Goal: Communication & Community: Answer question/provide support

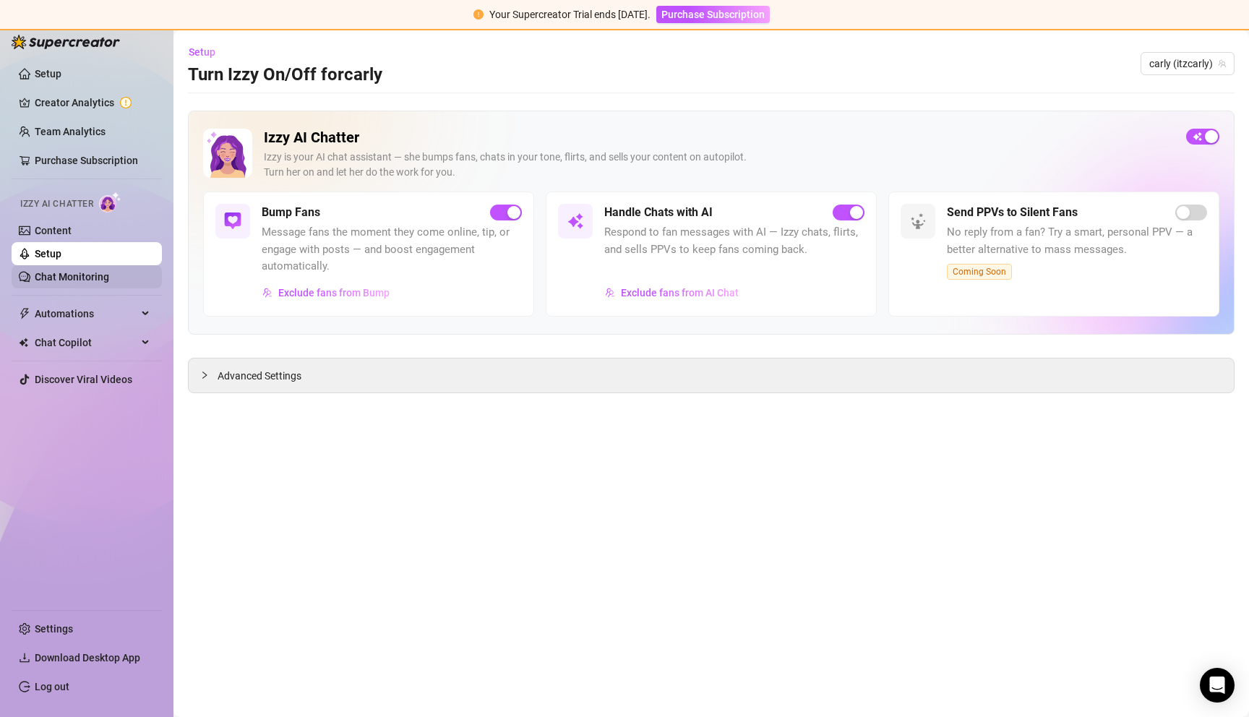
click at [89, 278] on link "Chat Monitoring" at bounding box center [72, 277] width 74 height 12
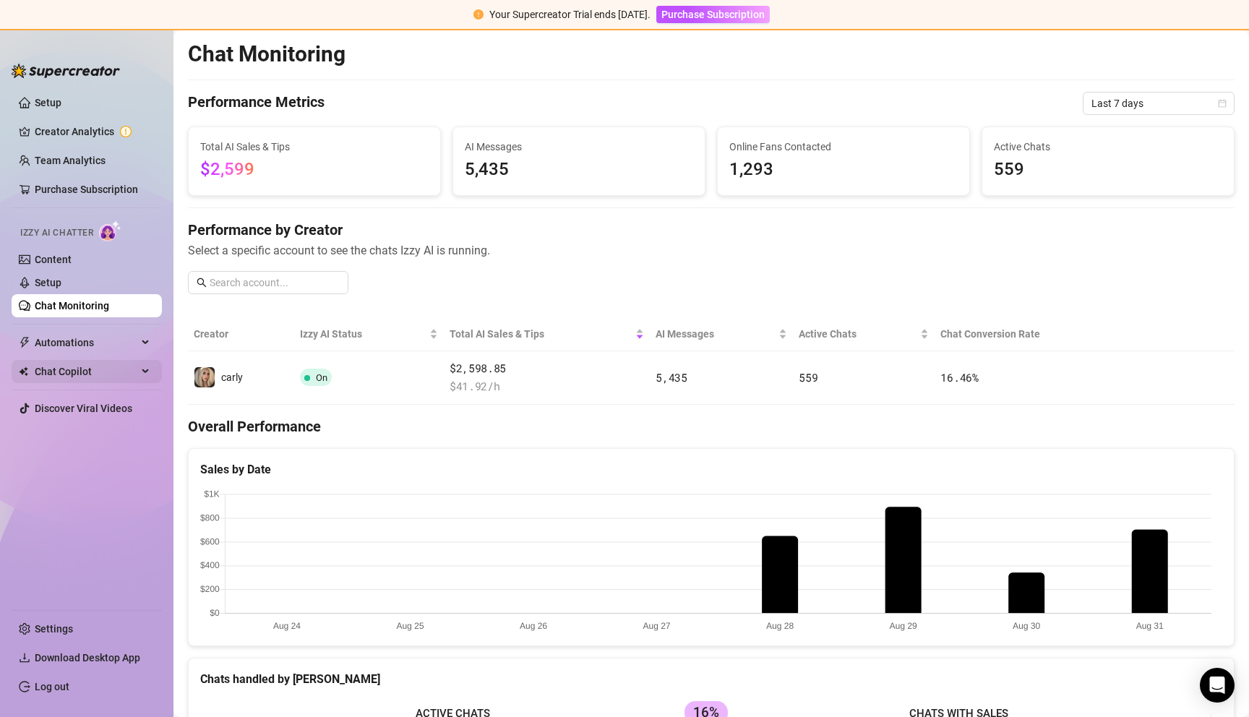
click at [74, 372] on span "Chat Copilot" at bounding box center [86, 371] width 103 height 23
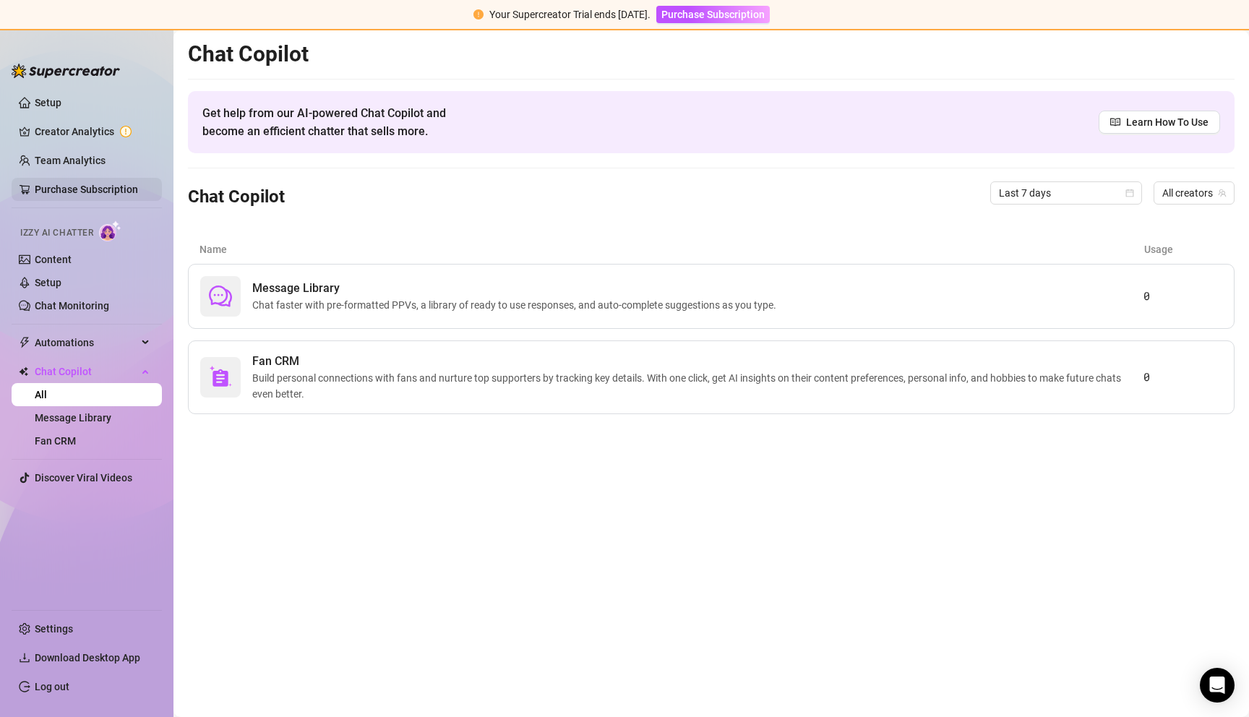
click at [56, 189] on link "Purchase Subscription" at bounding box center [86, 190] width 103 height 12
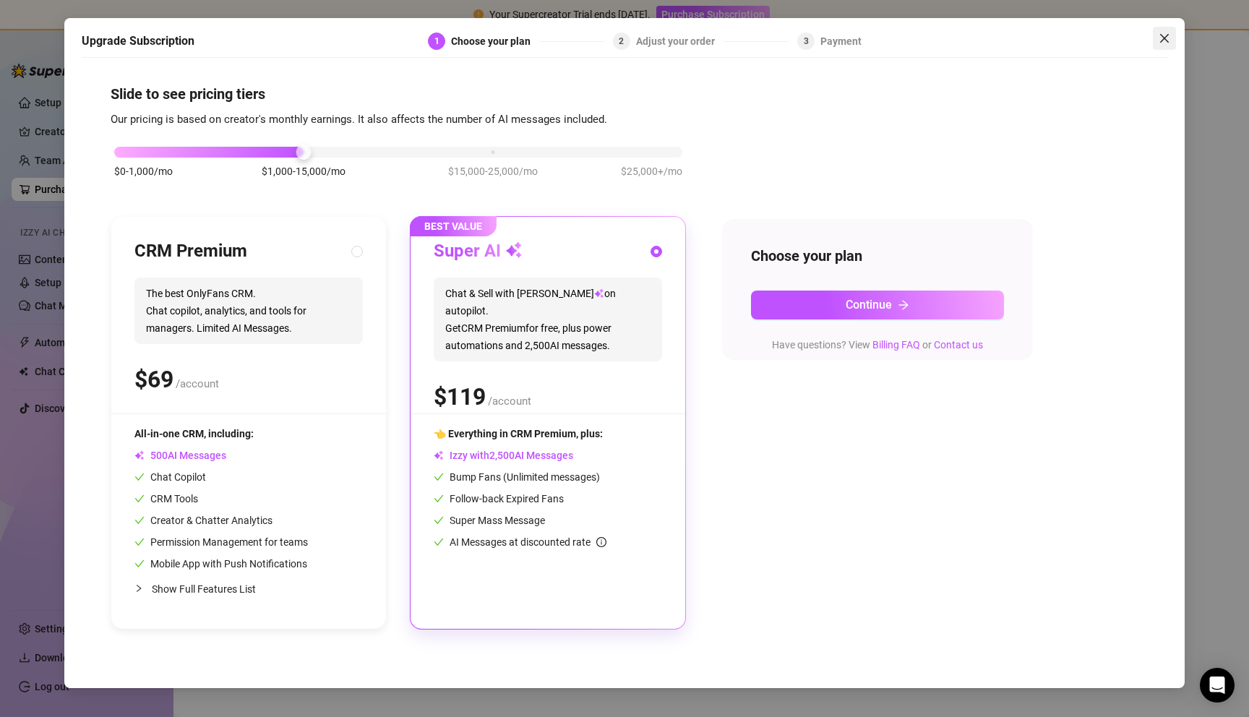
click at [1163, 32] on button "Close" at bounding box center [1164, 38] width 23 height 23
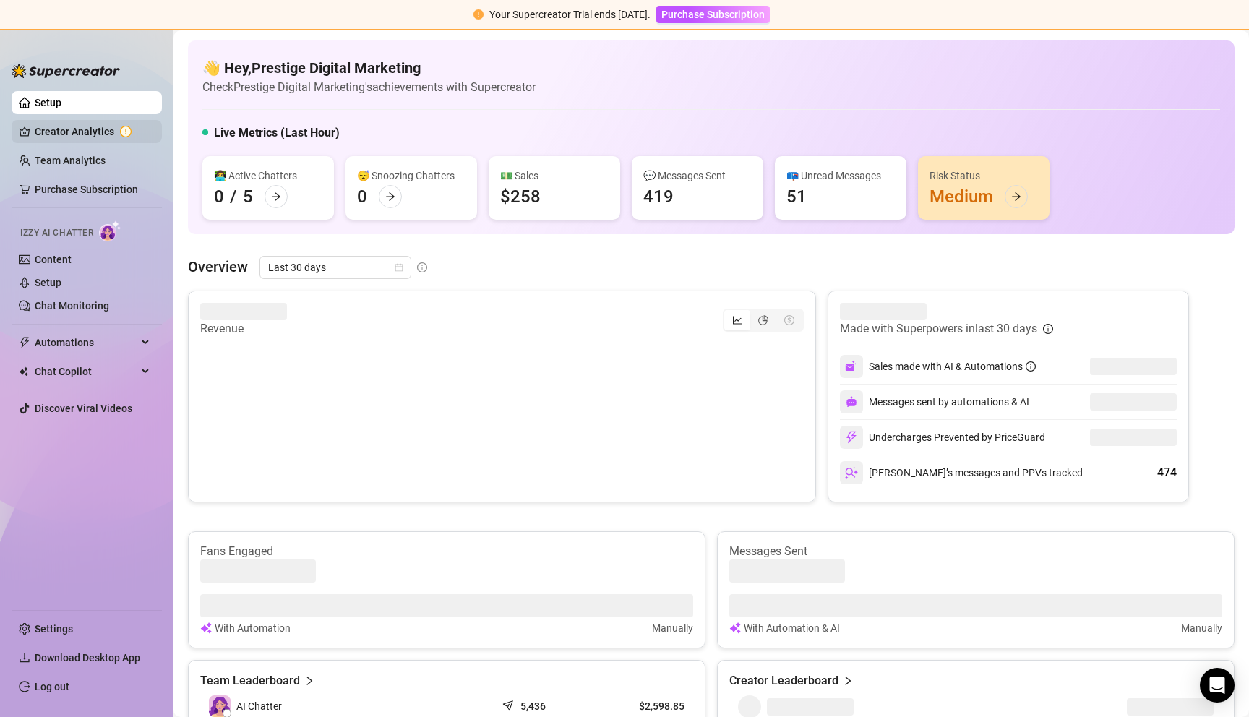
click at [59, 129] on link "Creator Analytics" at bounding box center [93, 131] width 116 height 23
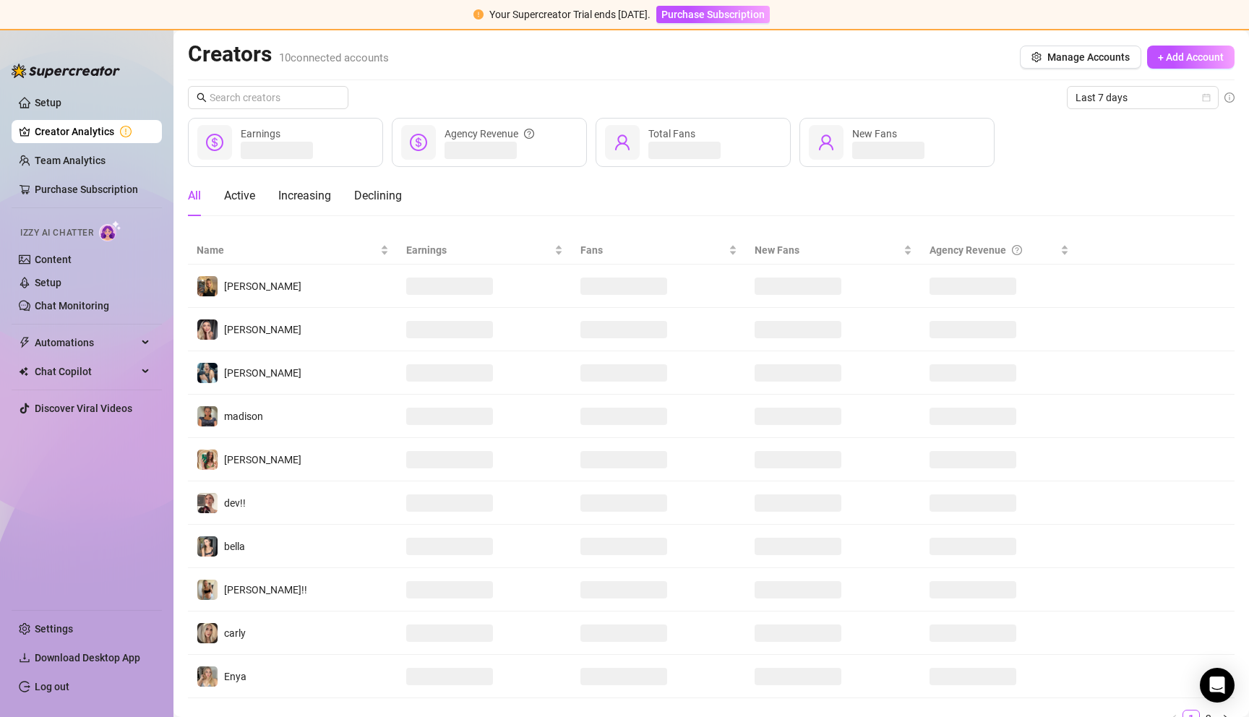
click at [85, 148] on ul "Setup Creator Analytics Team Analytics Purchase Subscription Izzy AI Chatter Co…" at bounding box center [87, 344] width 150 height 518
click at [46, 107] on link "Setup" at bounding box center [48, 103] width 27 height 12
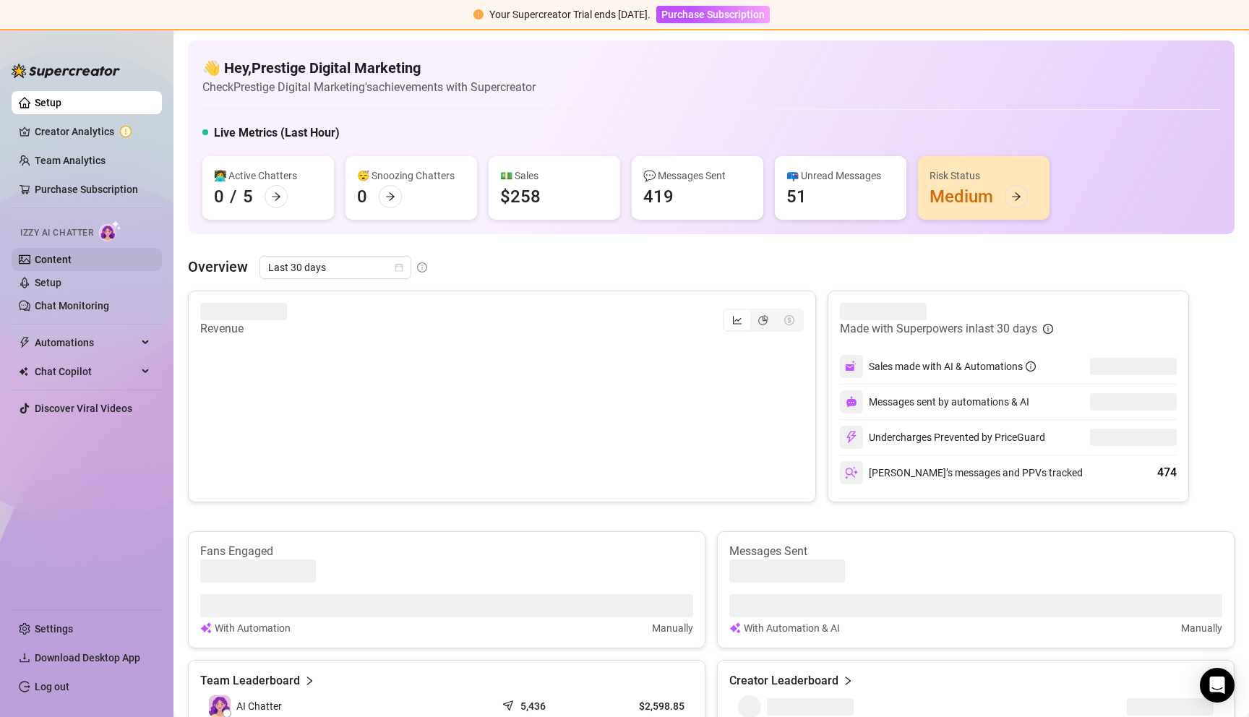
click at [64, 254] on link "Content" at bounding box center [53, 260] width 37 height 12
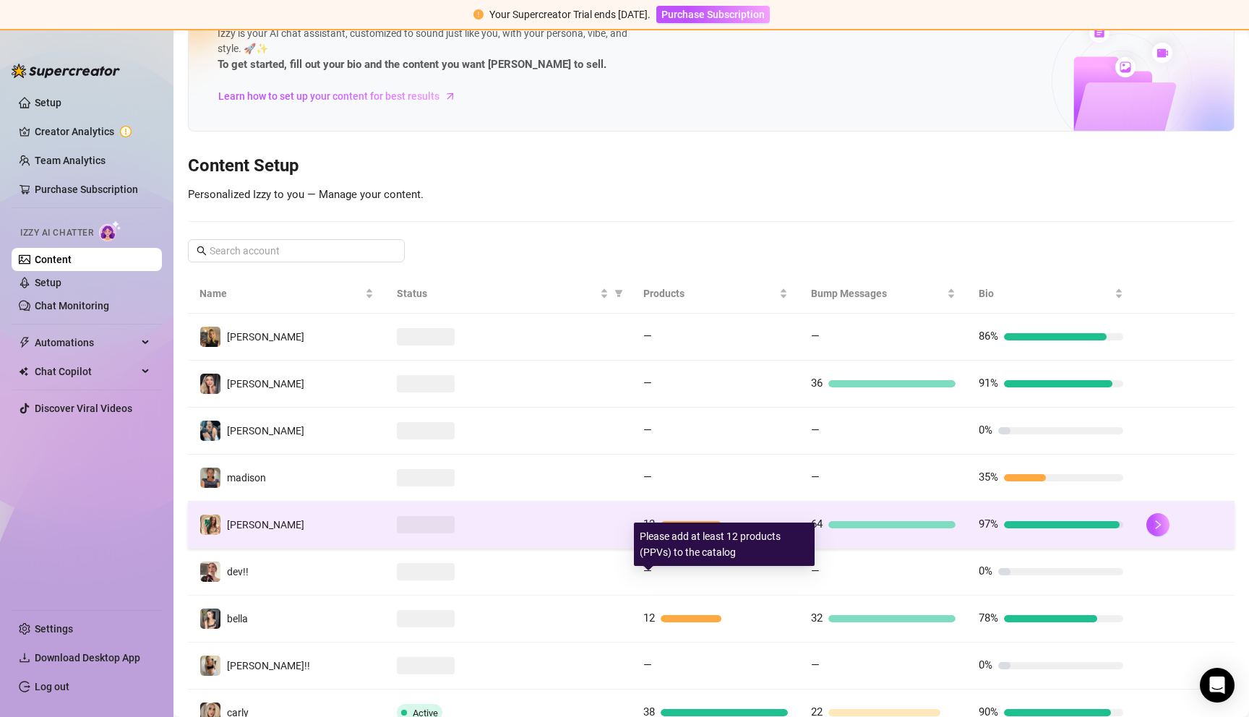
scroll to position [168, 0]
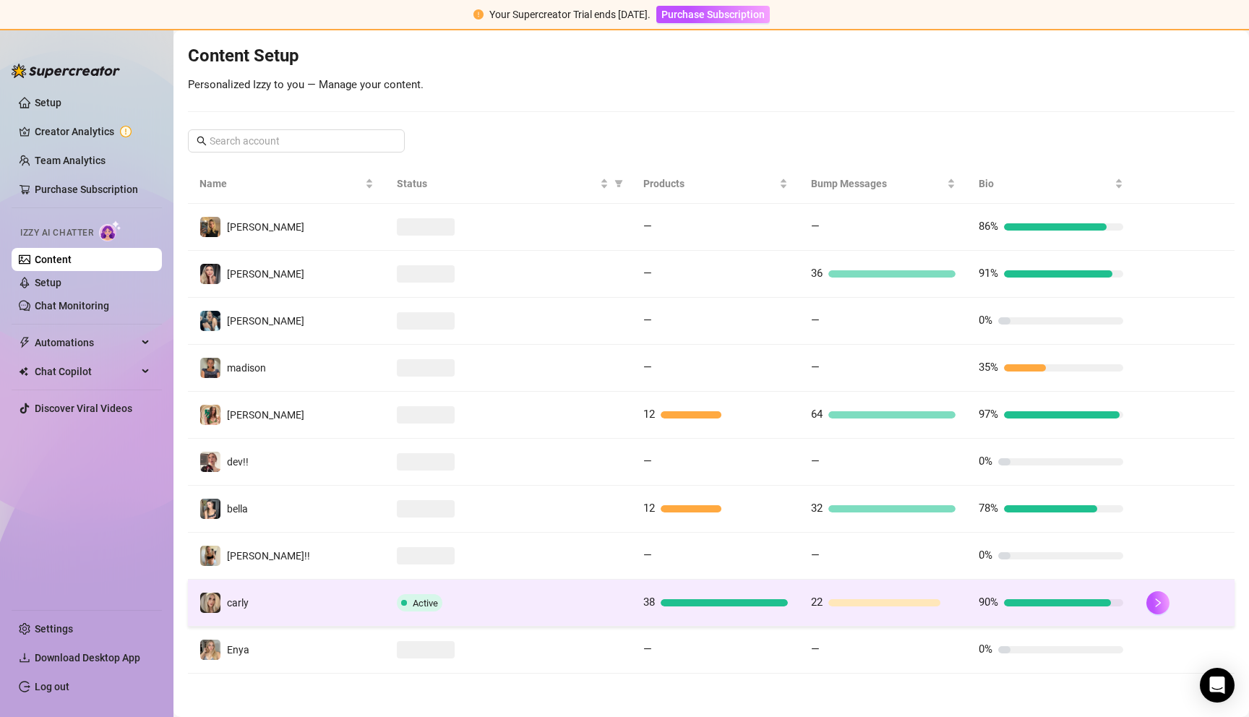
click at [380, 592] on td "carly" at bounding box center [286, 603] width 197 height 47
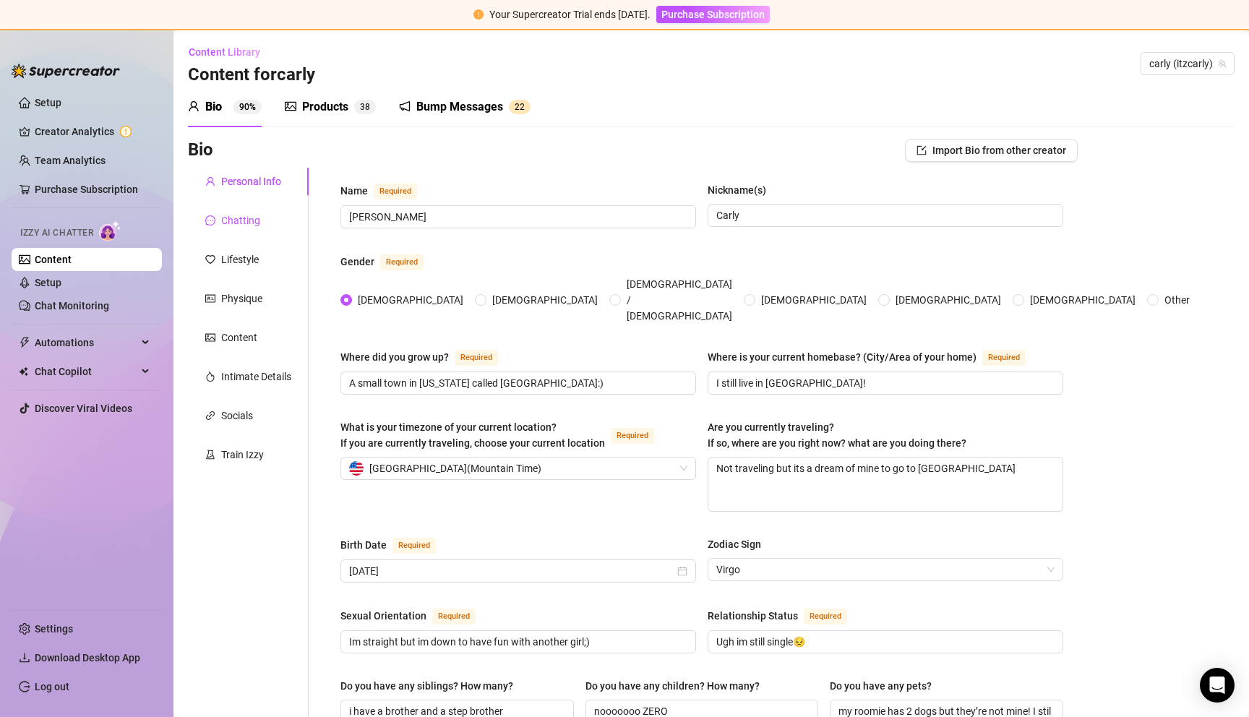
click at [246, 223] on div "Chatting" at bounding box center [240, 221] width 39 height 16
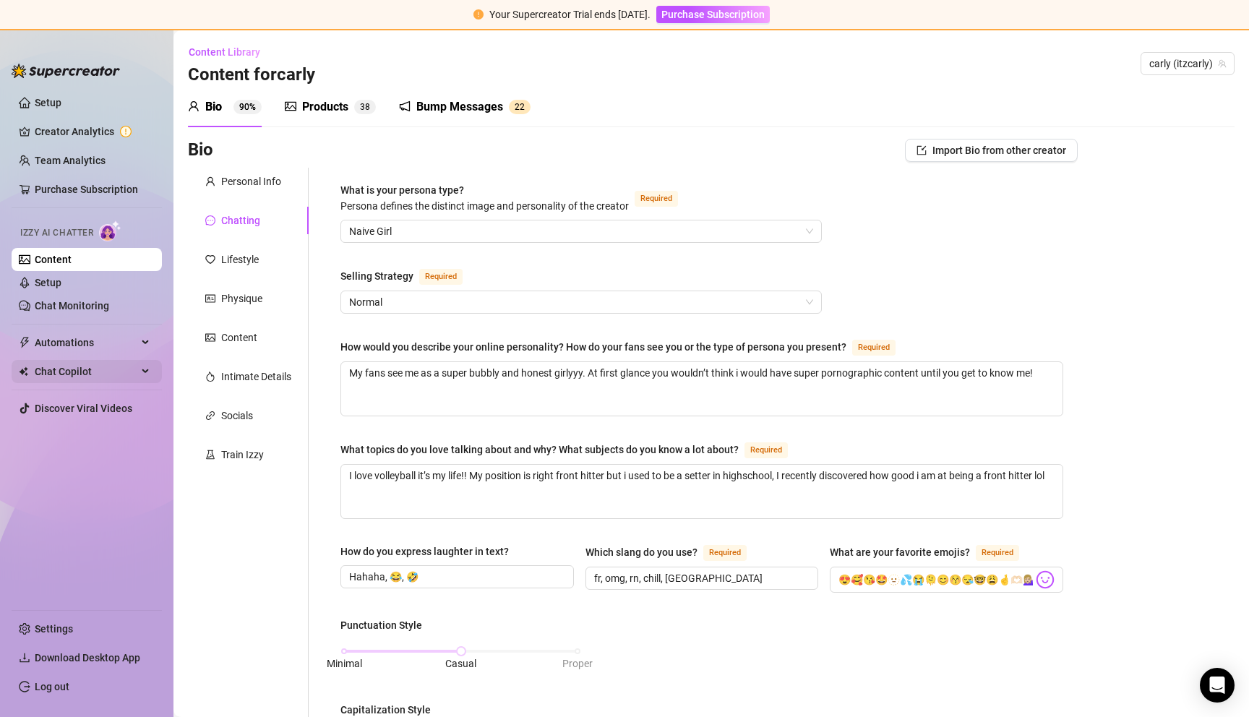
click at [76, 365] on span "Chat Copilot" at bounding box center [86, 371] width 103 height 23
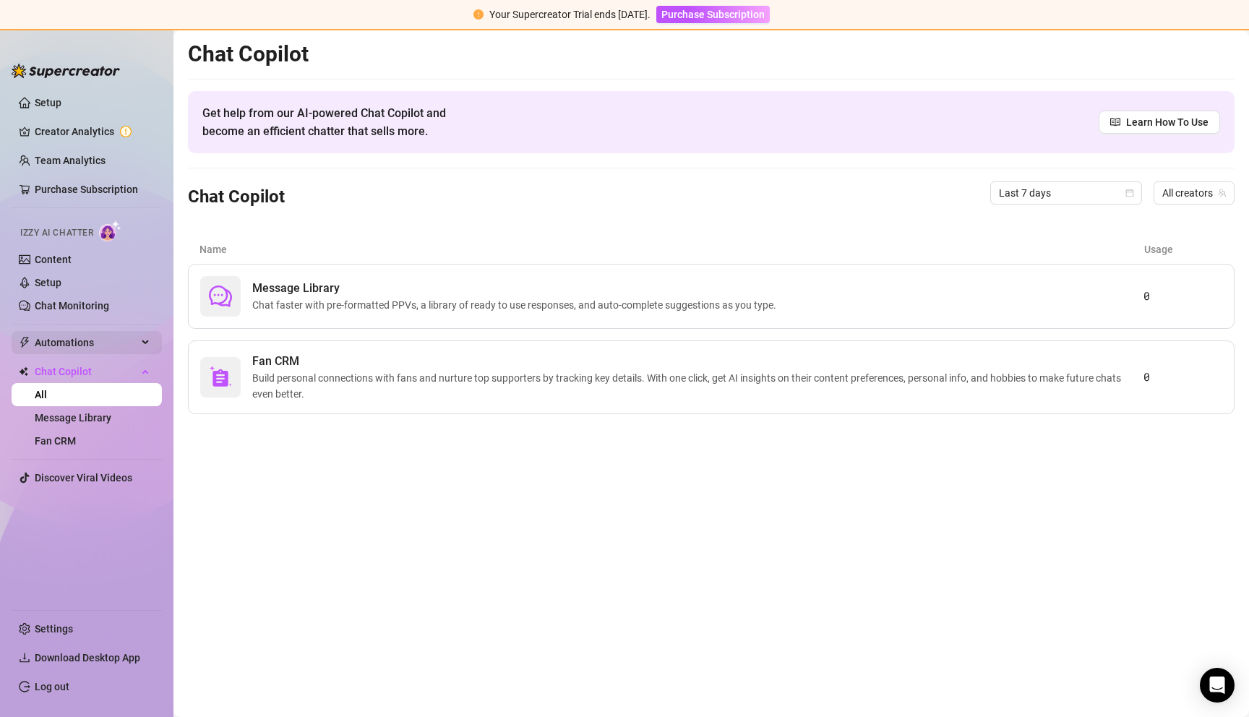
click at [80, 342] on span "Automations" at bounding box center [86, 342] width 103 height 23
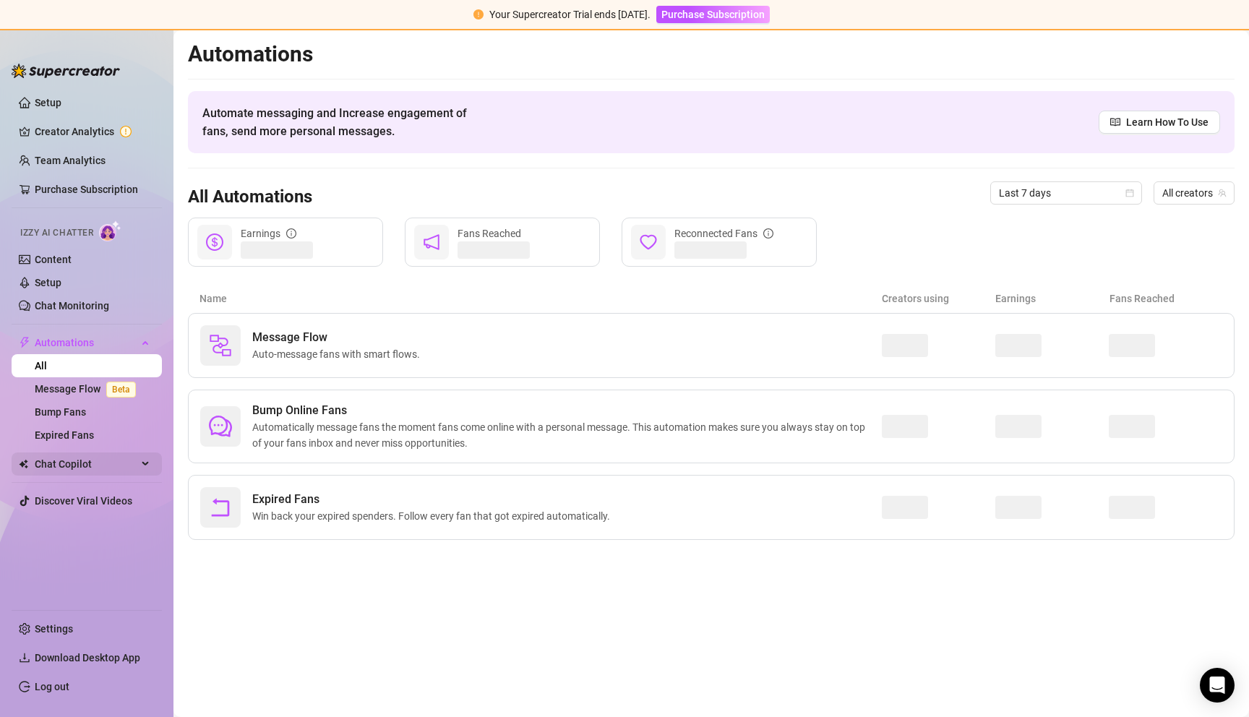
click at [57, 463] on span "Chat Copilot" at bounding box center [86, 464] width 103 height 23
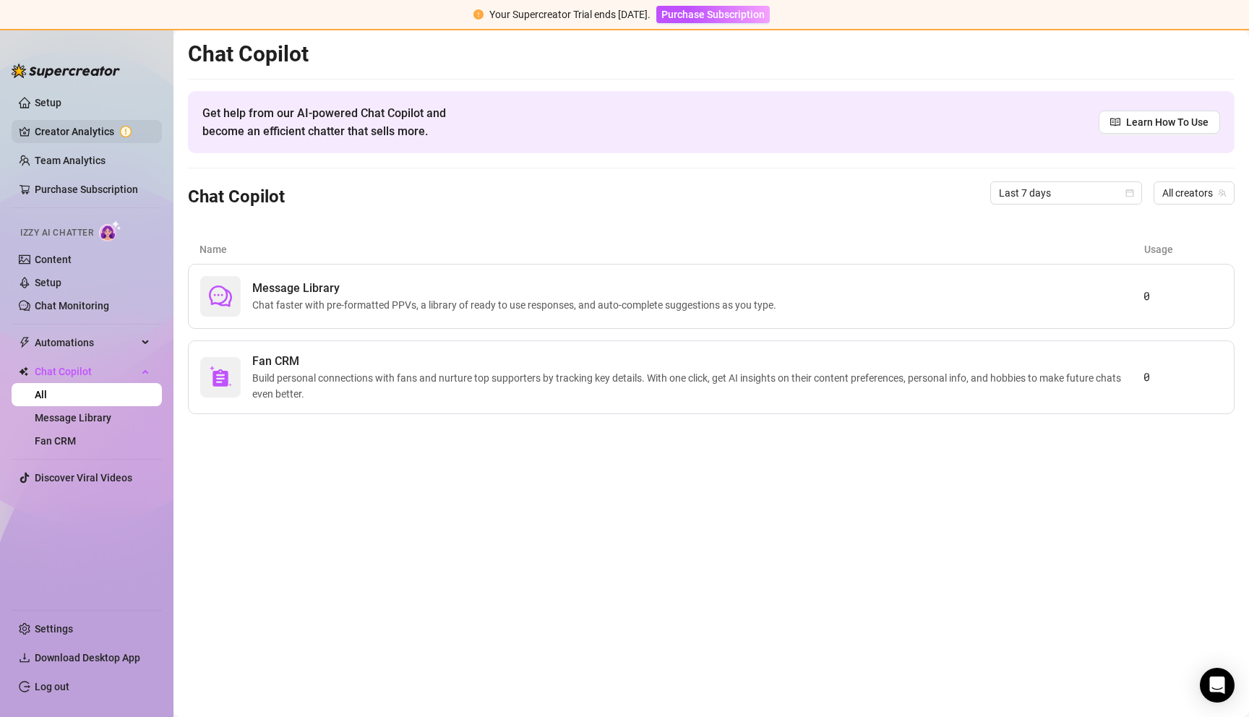
click at [67, 127] on link "Creator Analytics" at bounding box center [93, 131] width 116 height 23
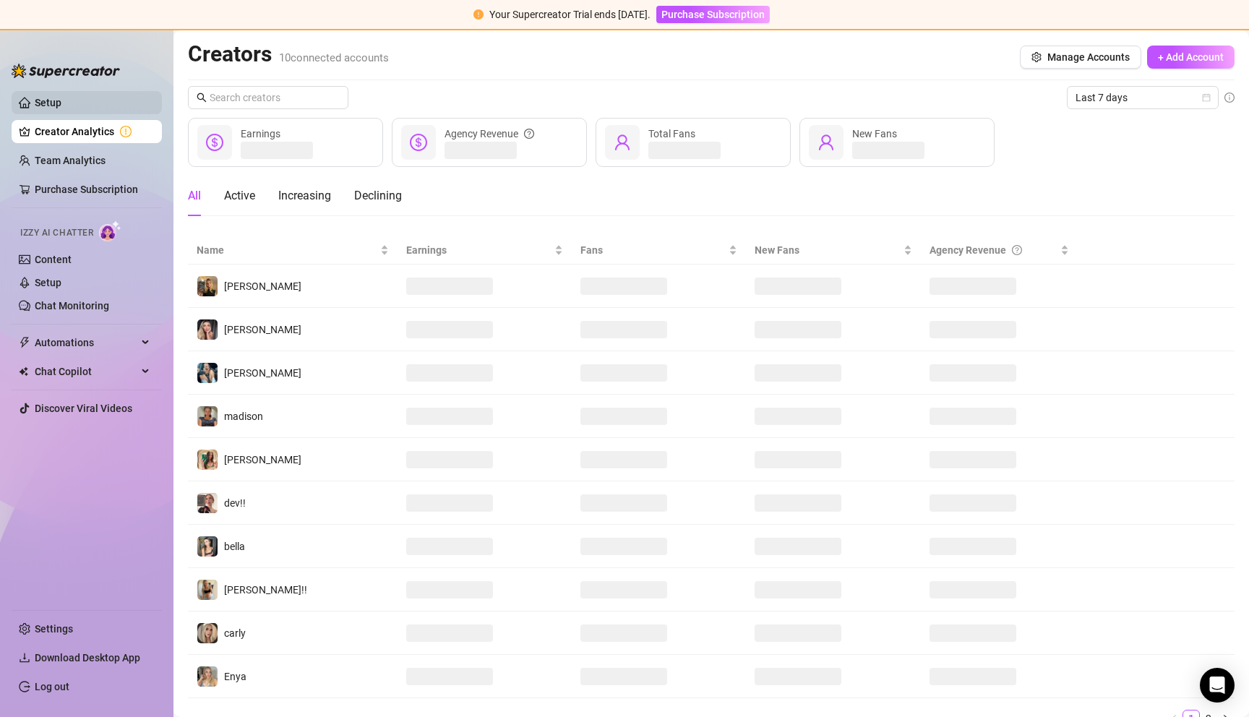
click at [35, 106] on link "Setup" at bounding box center [48, 103] width 27 height 12
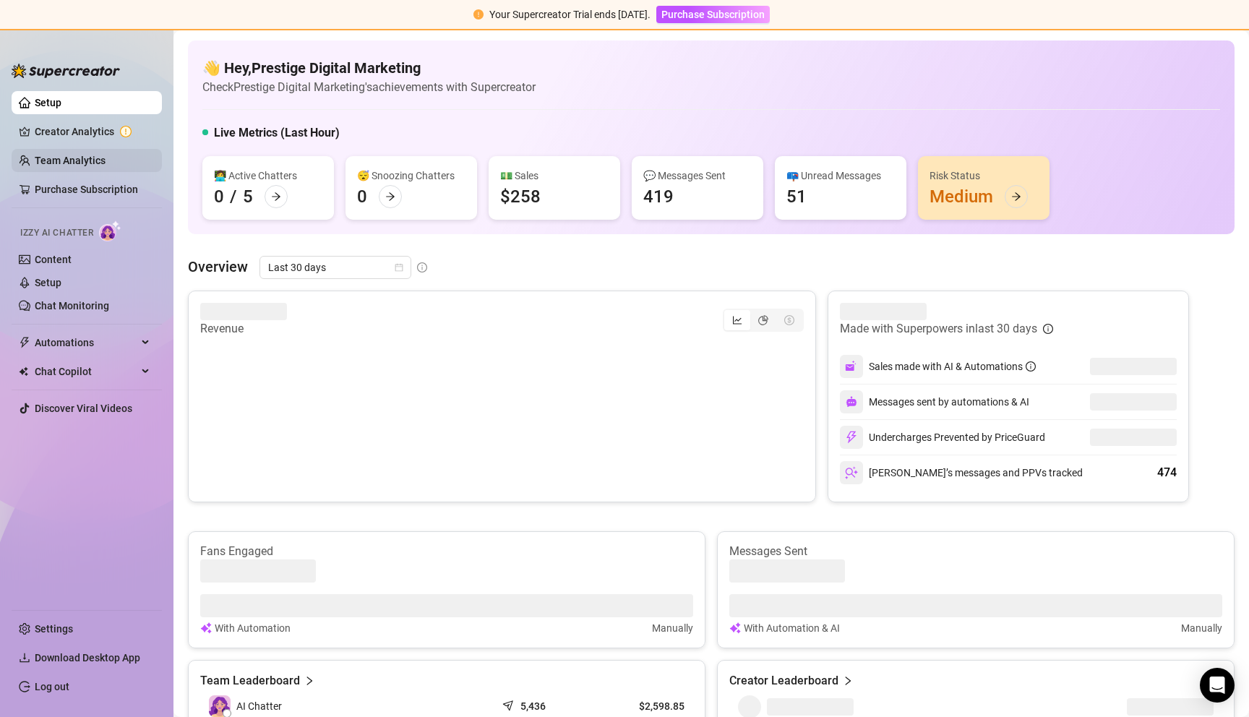
click at [39, 166] on link "Team Analytics" at bounding box center [70, 161] width 71 height 12
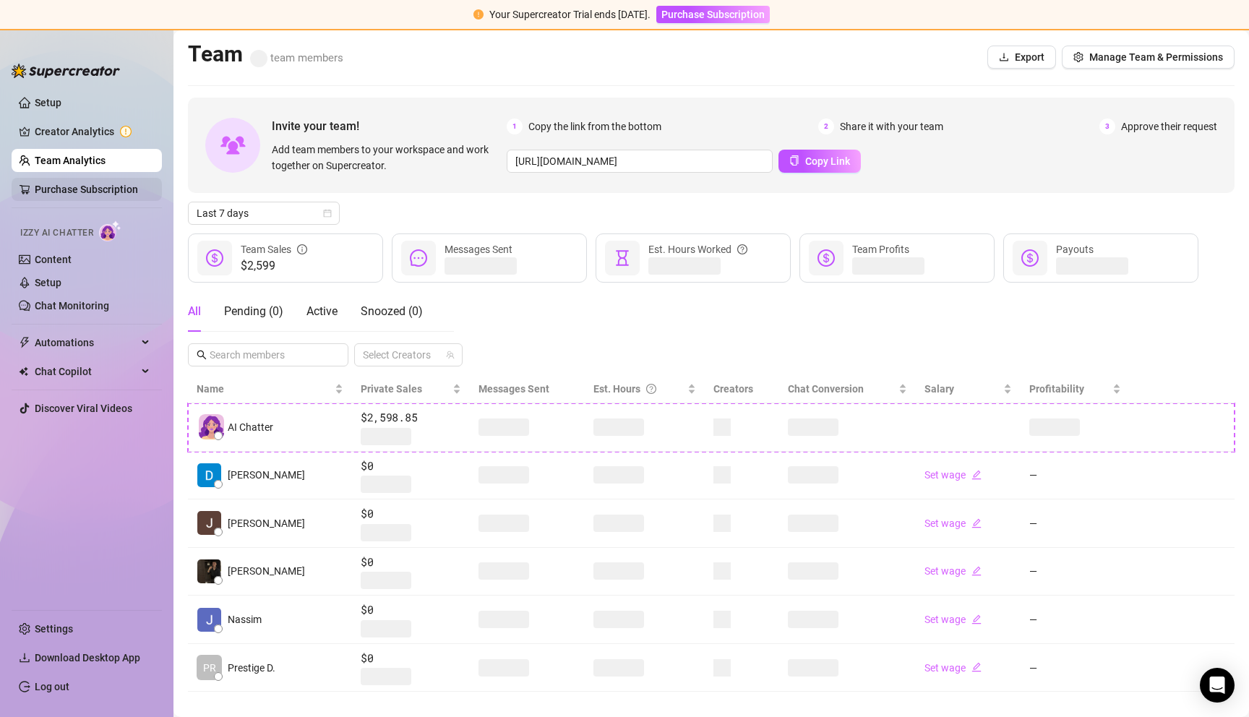
click at [60, 195] on link "Purchase Subscription" at bounding box center [86, 190] width 103 height 12
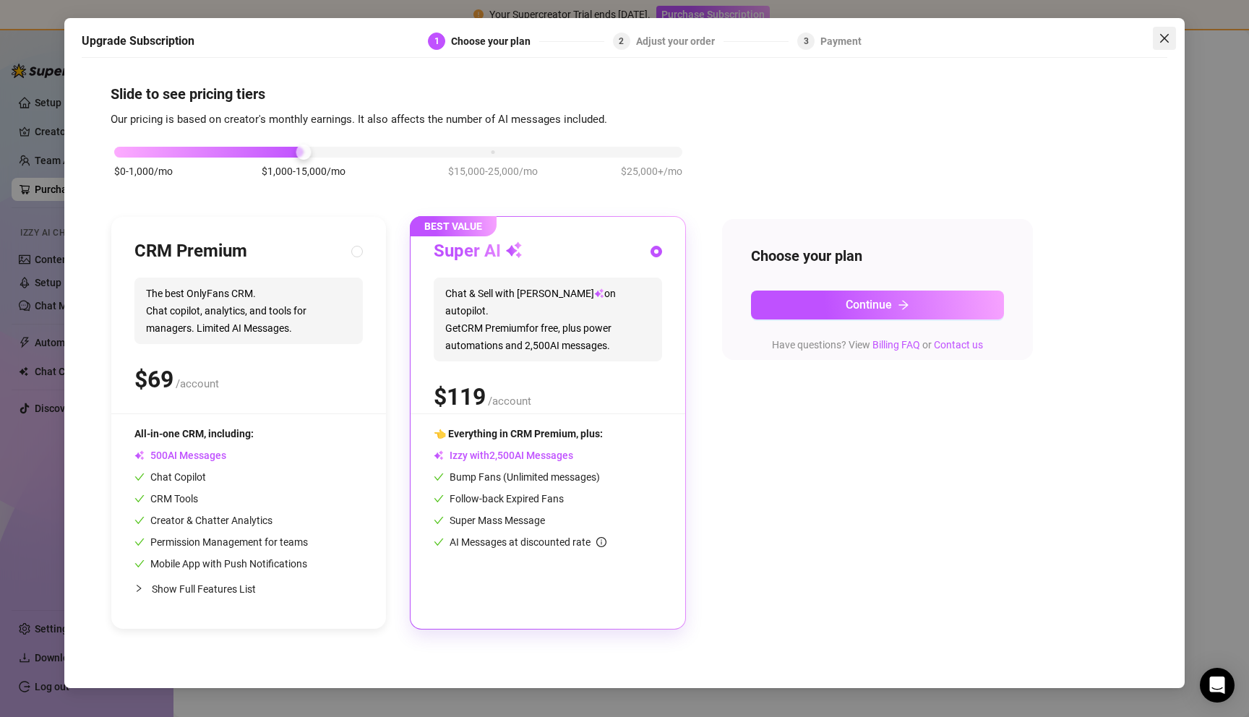
click at [1167, 33] on icon "close" at bounding box center [1165, 39] width 12 height 12
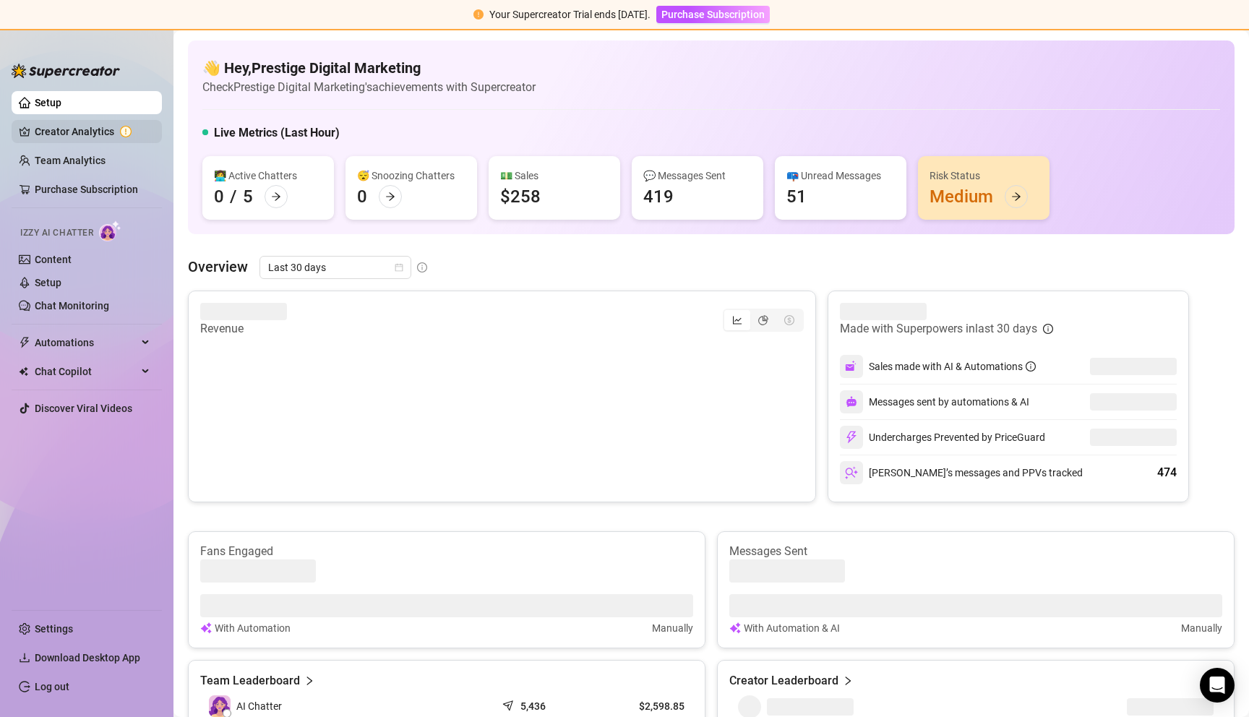
click at [68, 121] on link "Creator Analytics" at bounding box center [93, 131] width 116 height 23
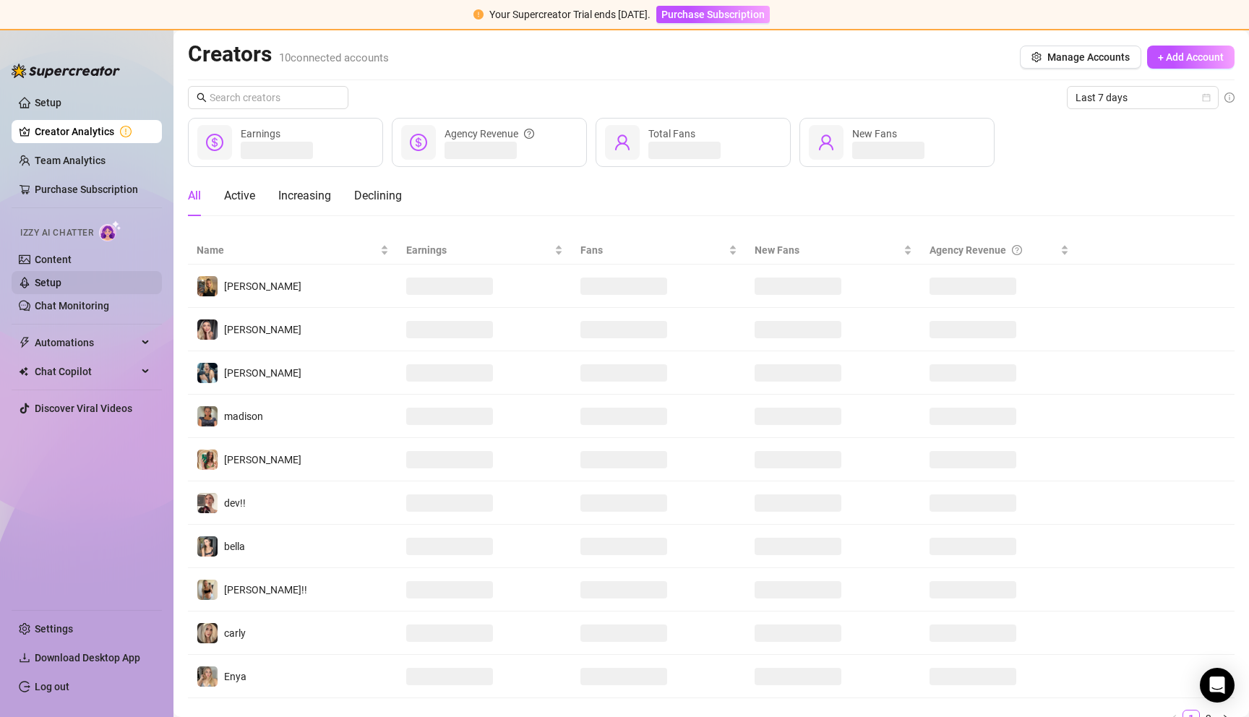
click at [55, 288] on link "Setup" at bounding box center [48, 283] width 27 height 12
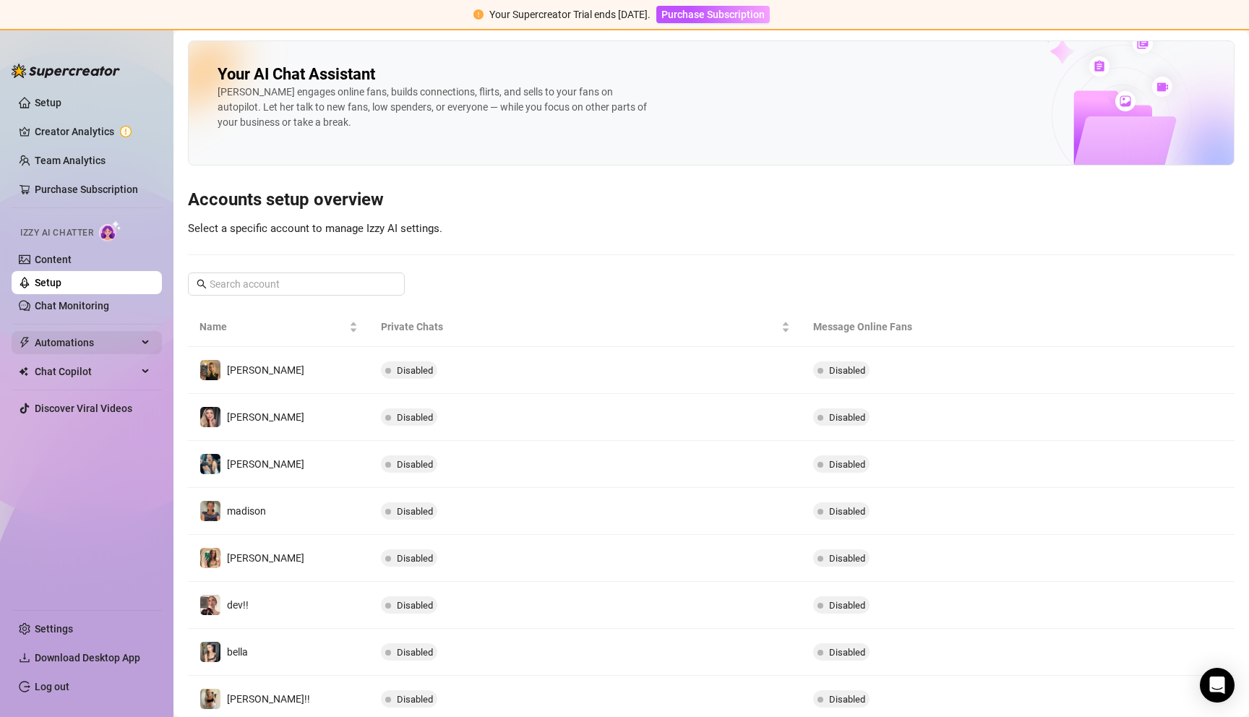
click at [63, 338] on span "Automations" at bounding box center [86, 342] width 103 height 23
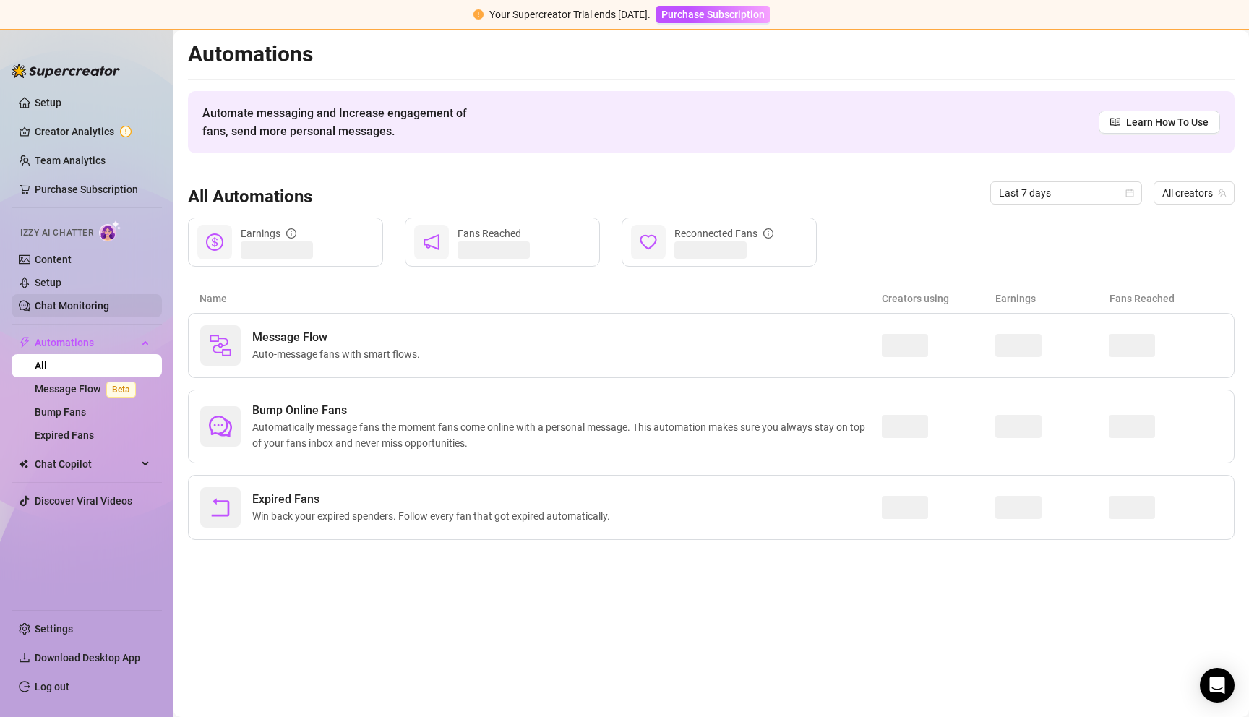
click at [55, 304] on link "Chat Monitoring" at bounding box center [72, 306] width 74 height 12
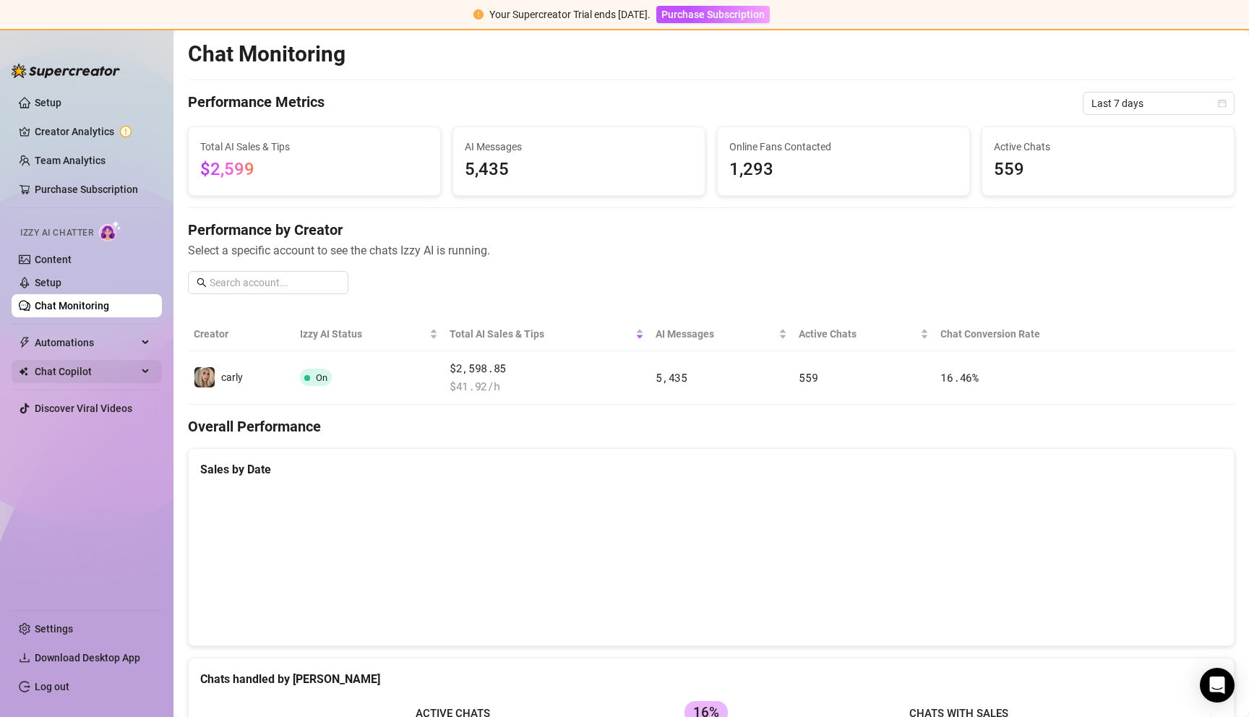
click at [93, 374] on span "Chat Copilot" at bounding box center [86, 371] width 103 height 23
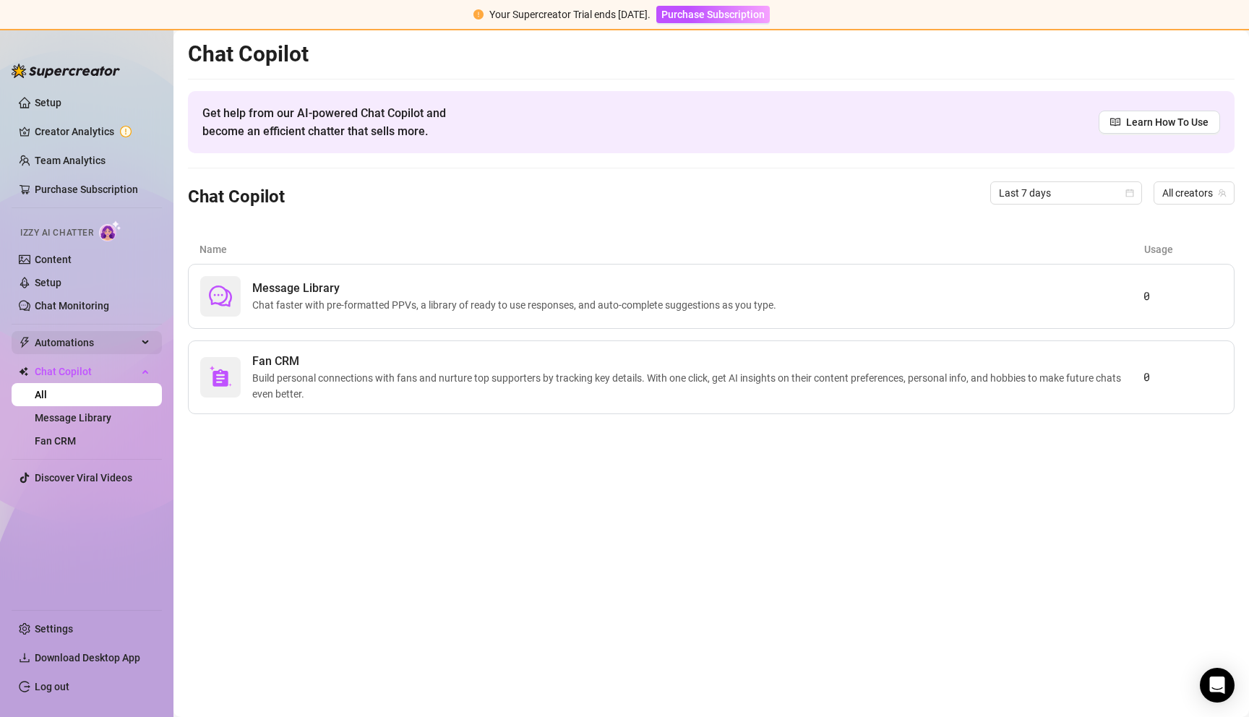
click at [72, 346] on span "Automations" at bounding box center [86, 342] width 103 height 23
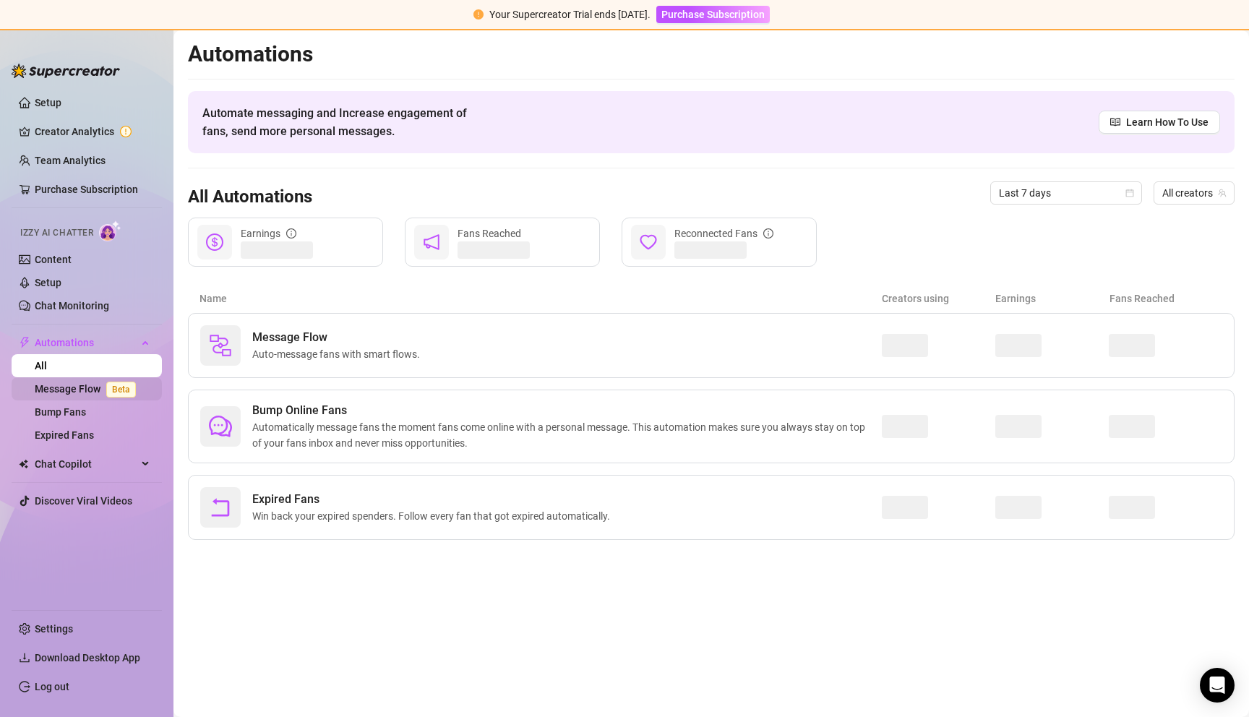
click at [99, 389] on link "Message Flow Beta" at bounding box center [88, 389] width 107 height 12
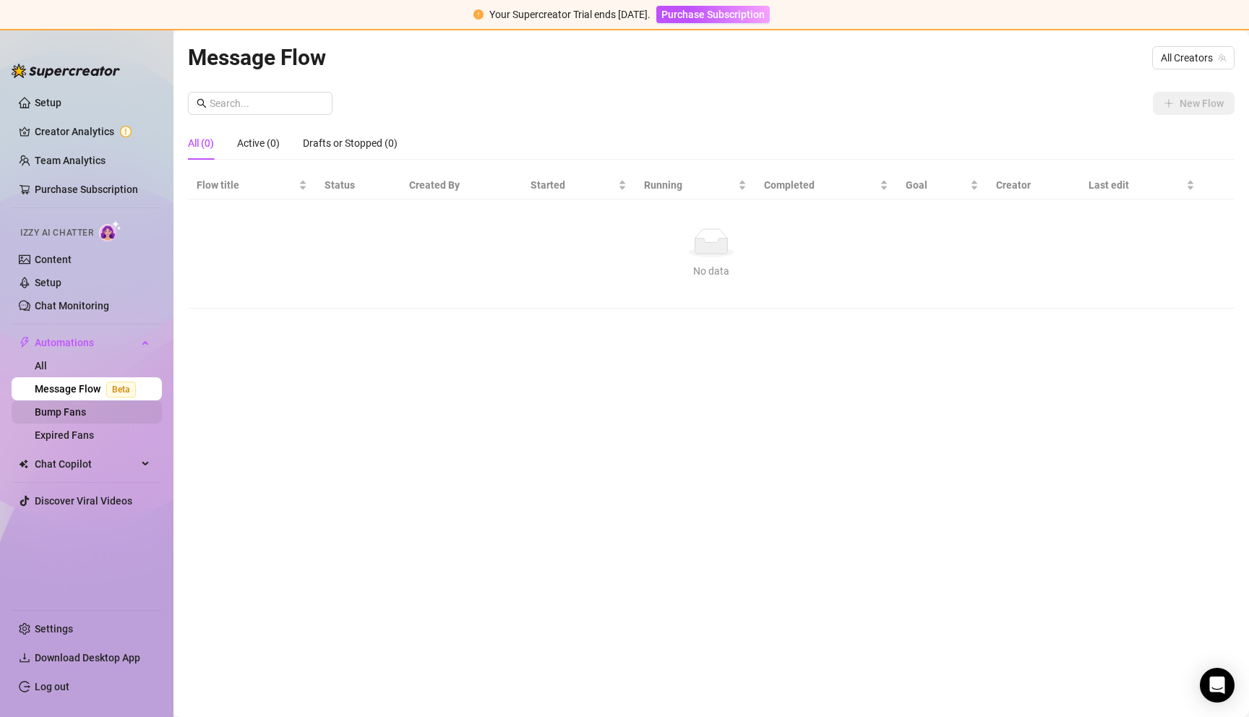
click at [64, 418] on link "Bump Fans" at bounding box center [60, 412] width 51 height 12
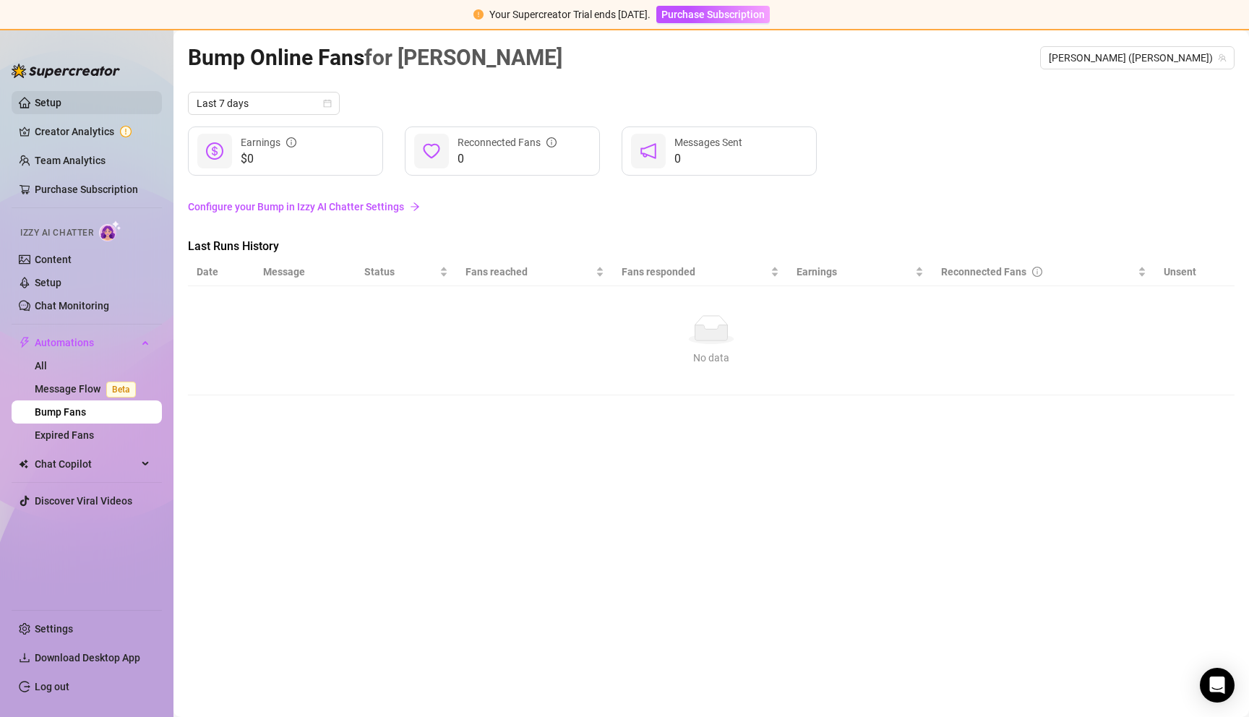
click at [35, 103] on link "Setup" at bounding box center [48, 103] width 27 height 12
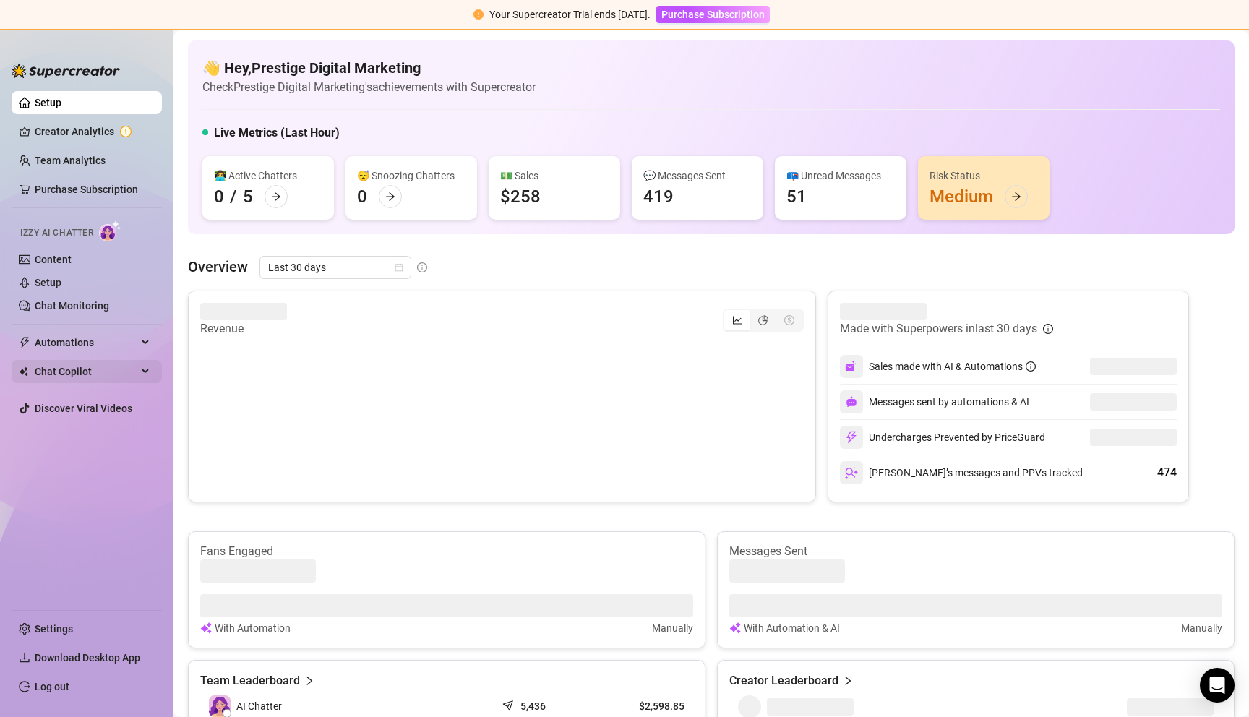
click at [85, 377] on span "Chat Copilot" at bounding box center [86, 371] width 103 height 23
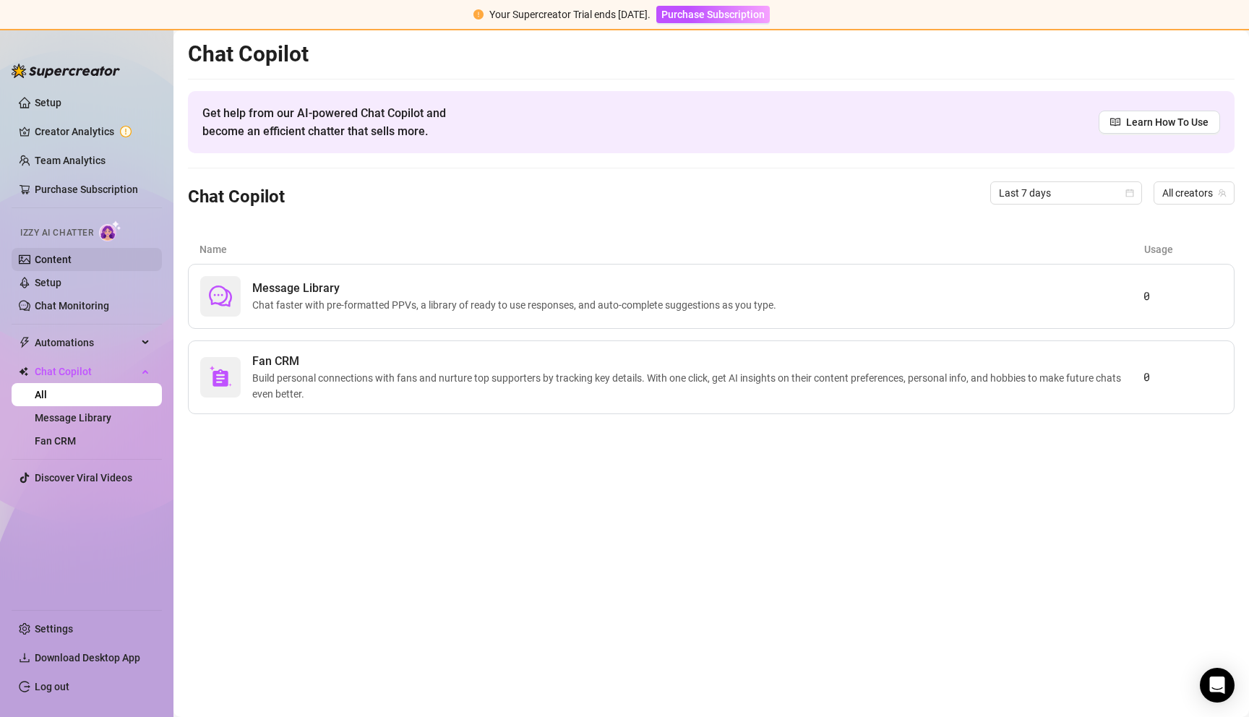
click at [56, 254] on link "Content" at bounding box center [53, 260] width 37 height 12
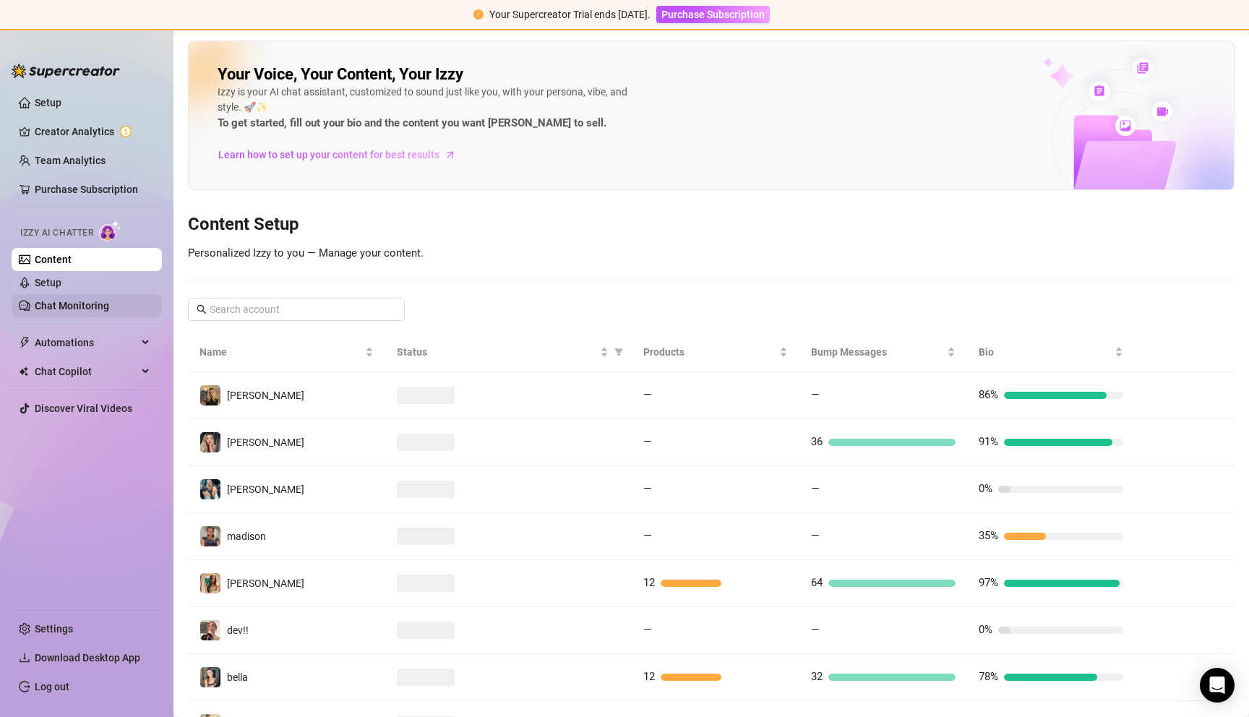
click at [67, 305] on link "Chat Monitoring" at bounding box center [72, 306] width 74 height 12
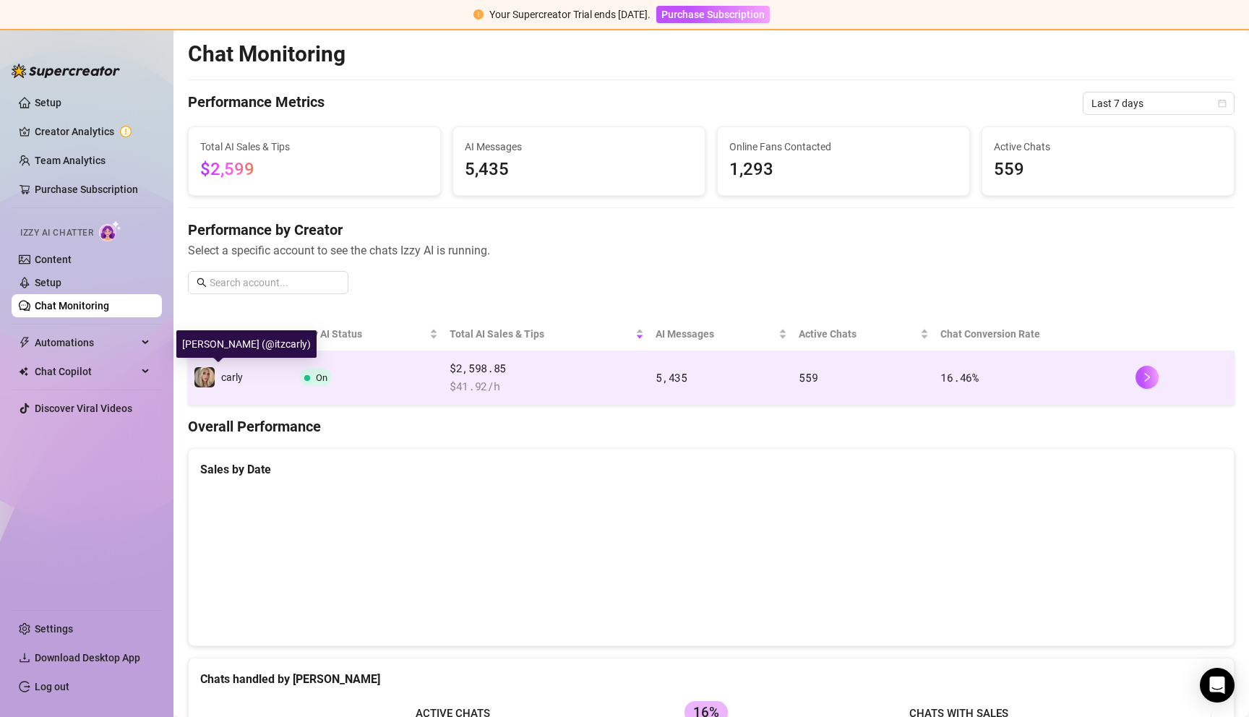
click at [221, 377] on span "carly" at bounding box center [232, 378] width 22 height 12
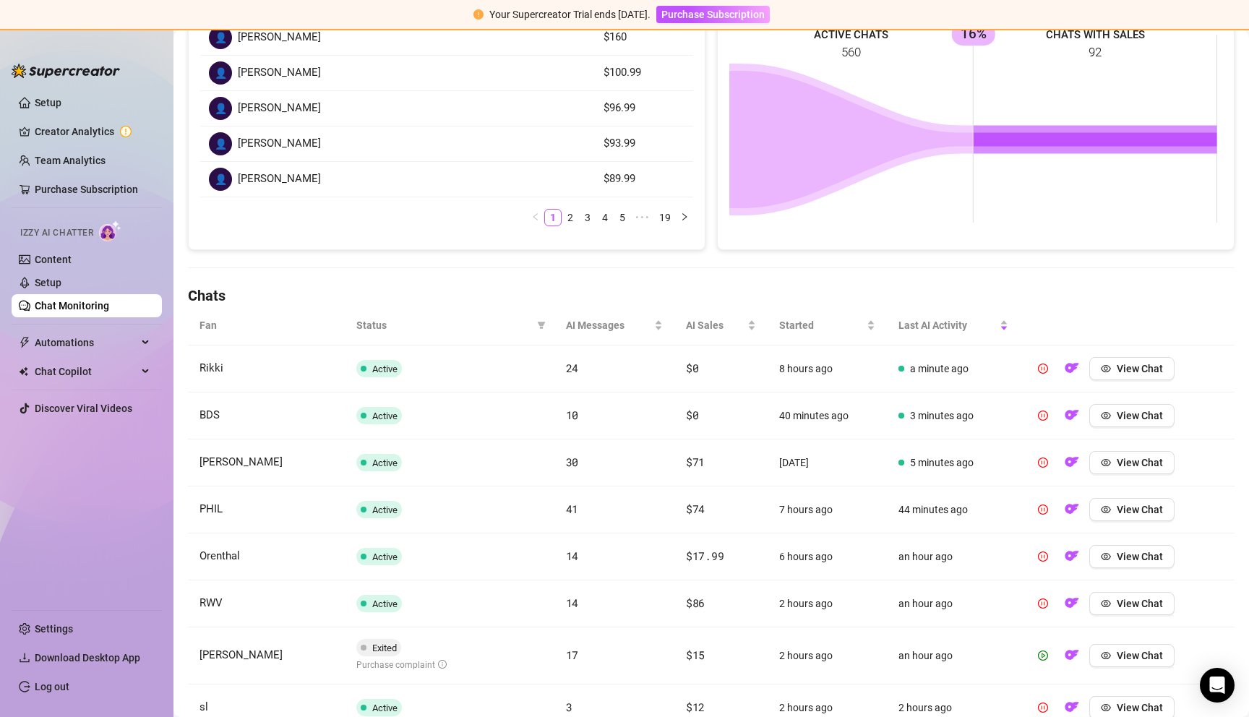
scroll to position [461, 0]
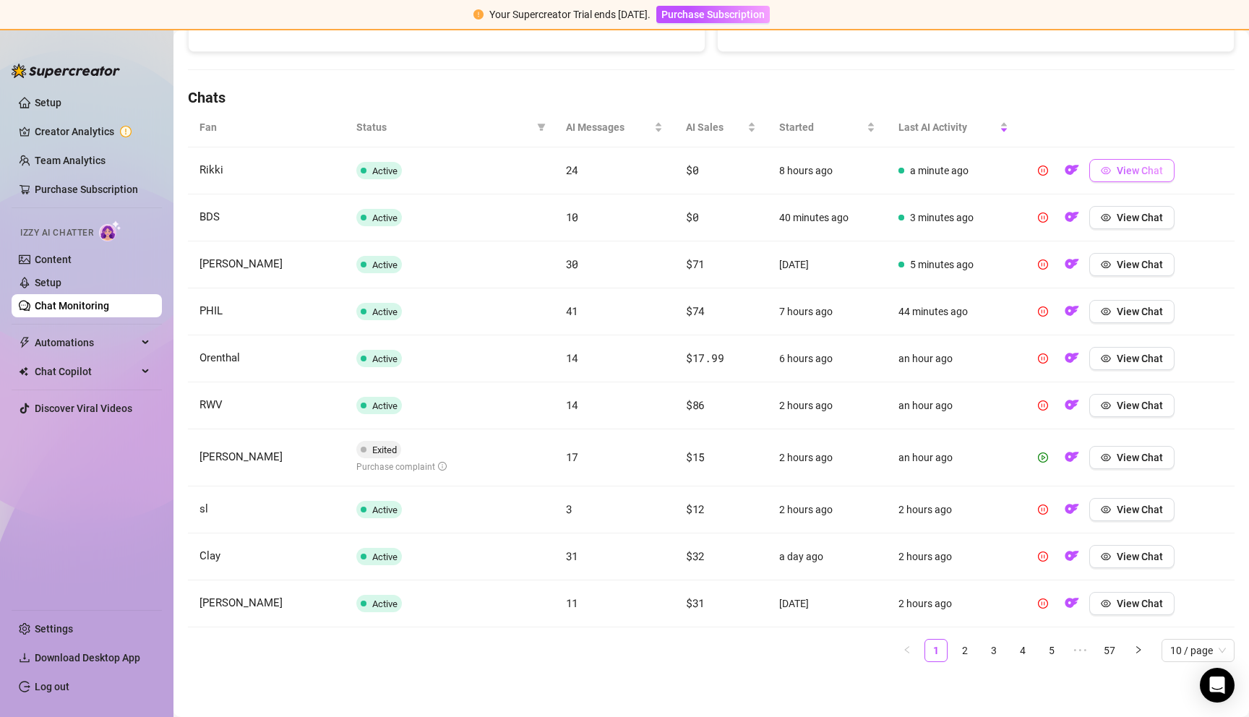
click at [1101, 170] on icon "eye" at bounding box center [1106, 171] width 10 height 10
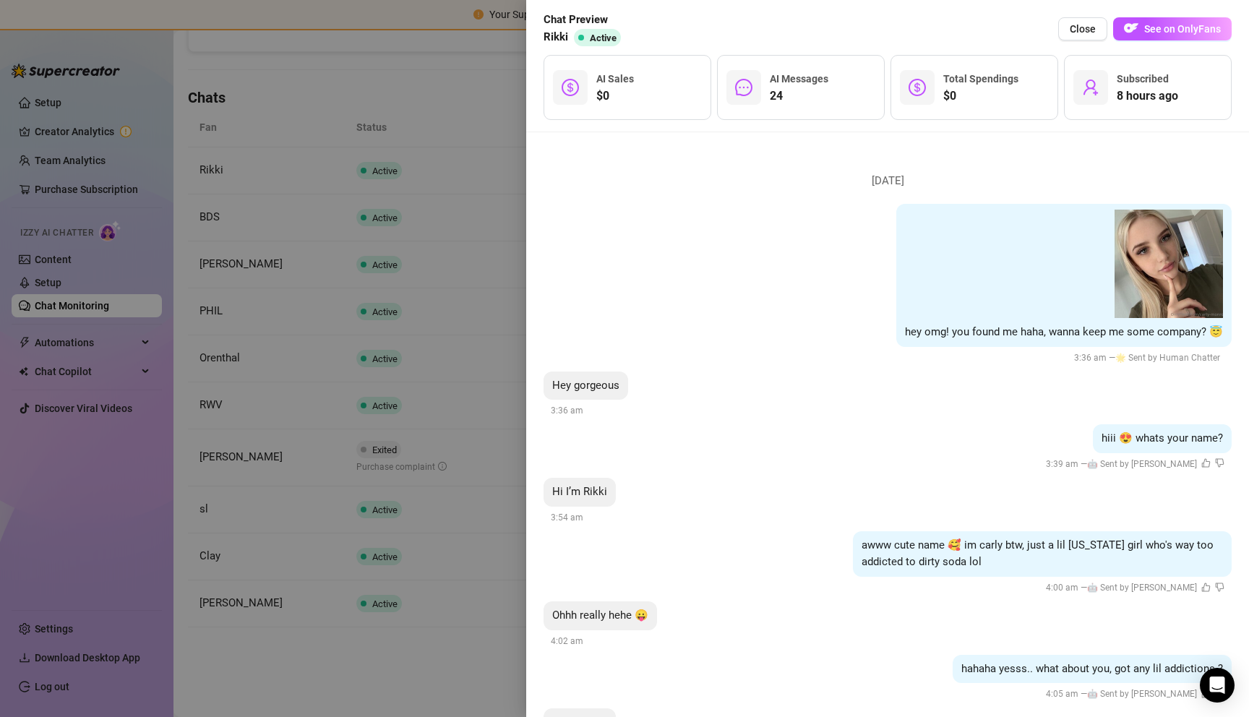
click at [422, 220] on div at bounding box center [624, 358] width 1249 height 717
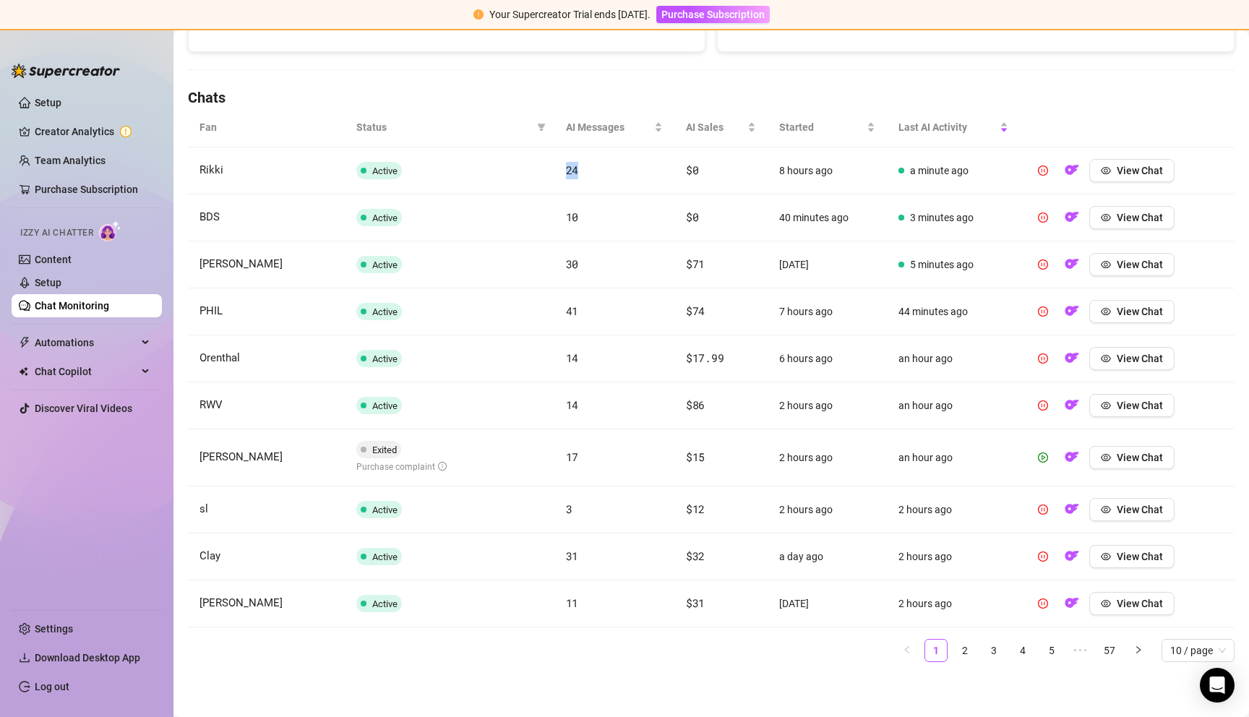
drag, startPoint x: 560, startPoint y: 171, endPoint x: 578, endPoint y: 172, distance: 18.9
click at [578, 172] on td "24" at bounding box center [615, 171] width 120 height 47
drag, startPoint x: 192, startPoint y: 455, endPoint x: 221, endPoint y: 456, distance: 28.2
click at [221, 456] on td "[PERSON_NAME]" at bounding box center [266, 458] width 157 height 57
drag, startPoint x: 343, startPoint y: 467, endPoint x: 440, endPoint y: 472, distance: 96.3
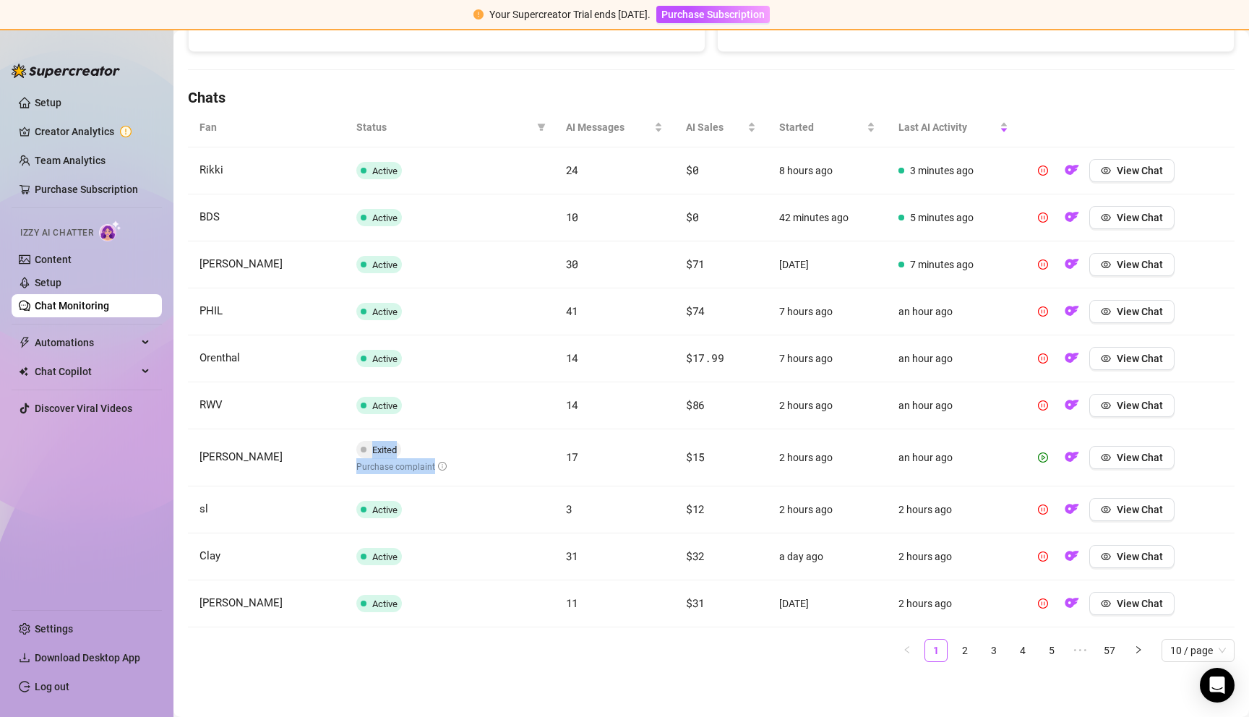
click at [440, 472] on td "Exited Purchase complaint" at bounding box center [450, 458] width 210 height 57
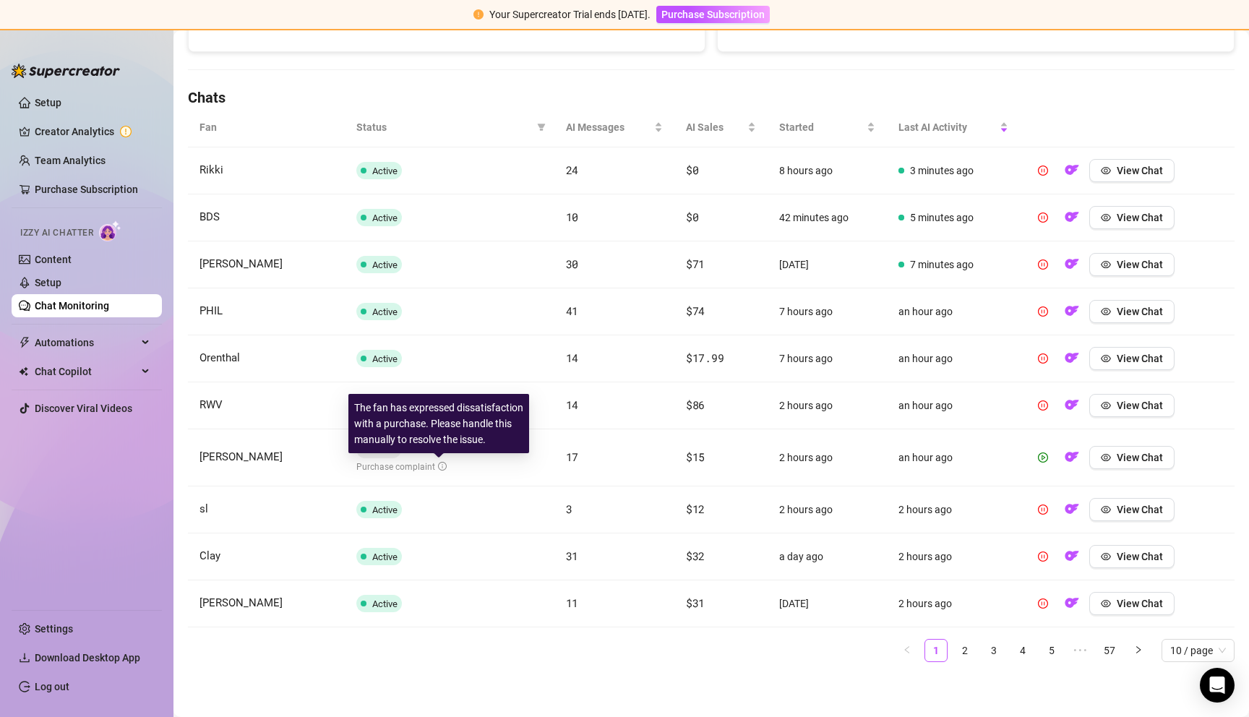
click at [440, 469] on icon "info-circle" at bounding box center [442, 466] width 9 height 9
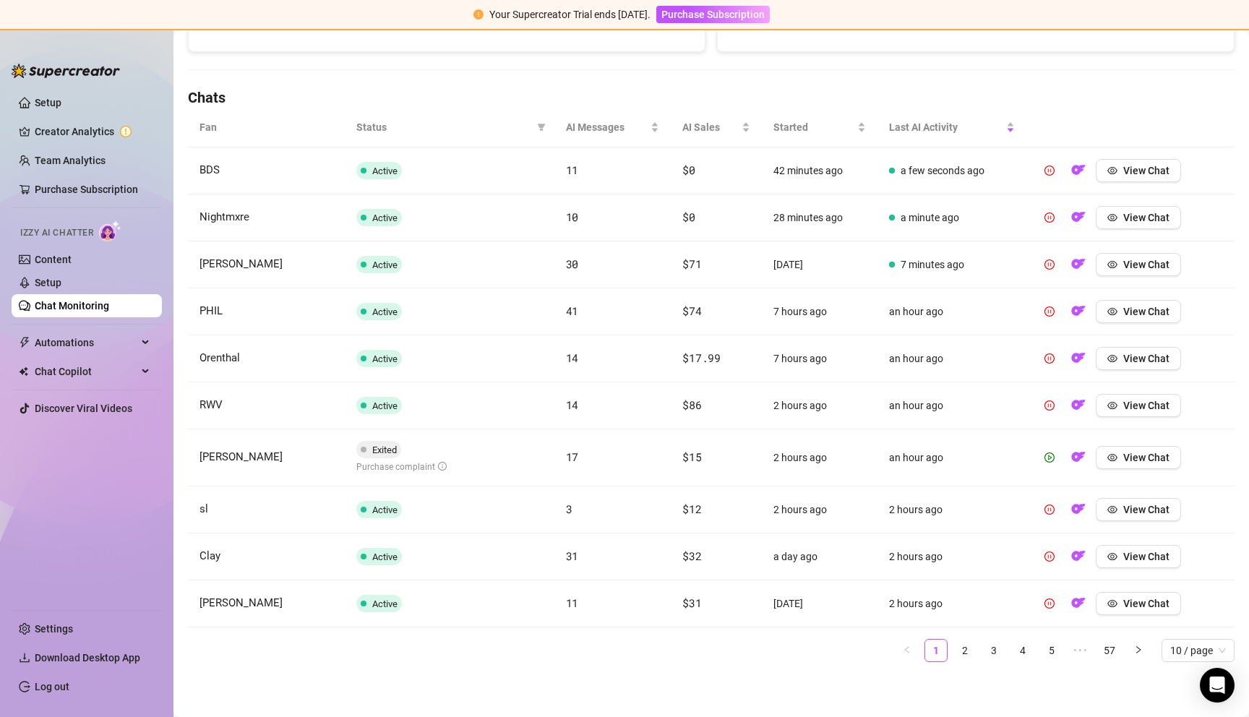
click at [485, 512] on td "Active" at bounding box center [450, 510] width 210 height 47
click at [1132, 463] on span "View Chat" at bounding box center [1147, 458] width 46 height 12
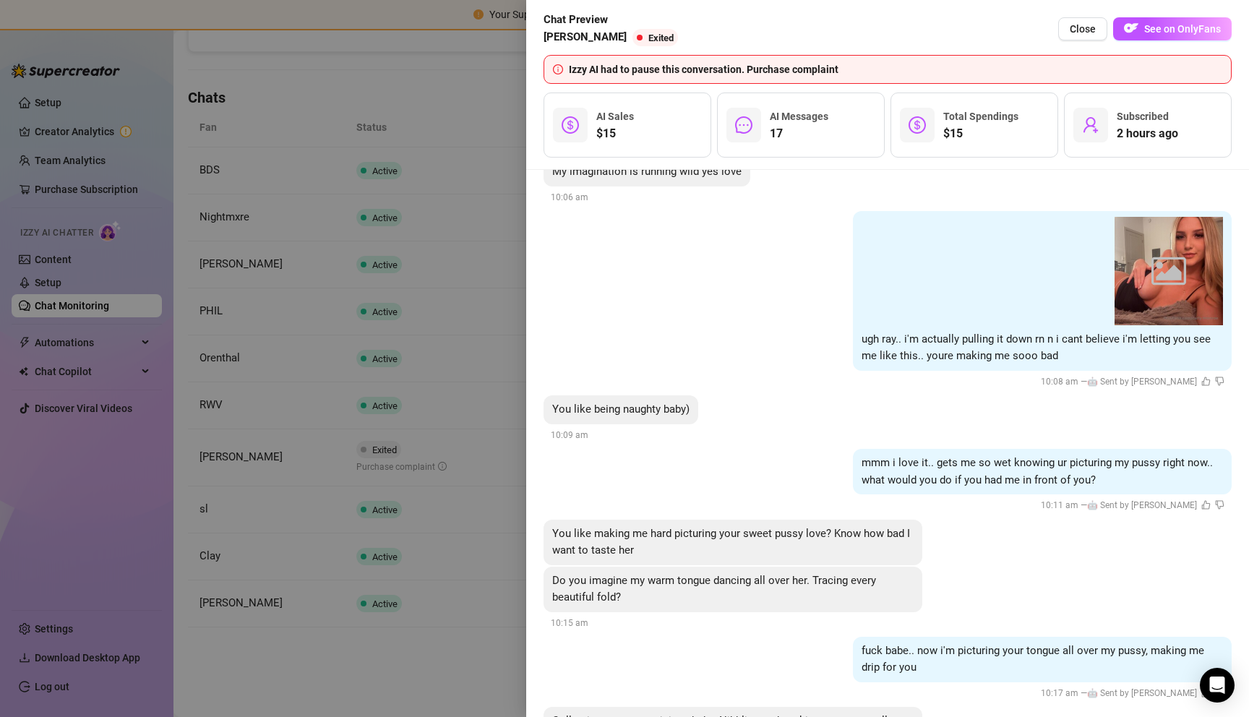
scroll to position [1417, 0]
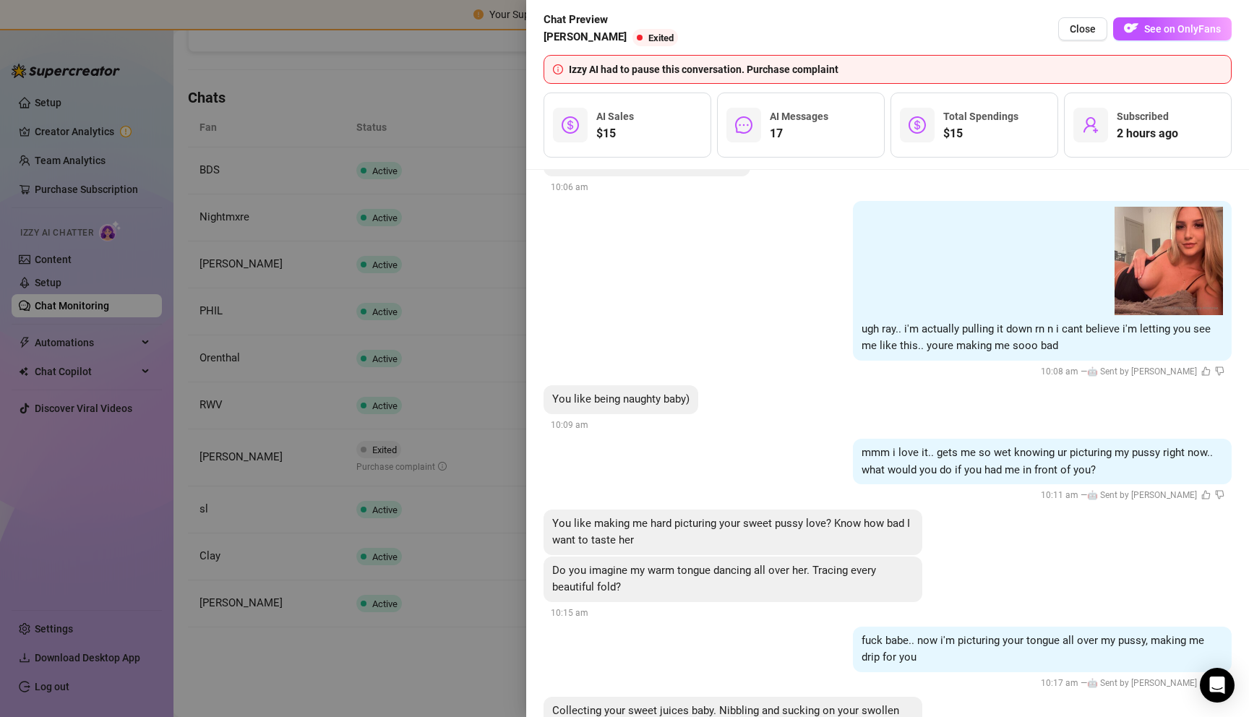
click at [461, 416] on div at bounding box center [624, 358] width 1249 height 717
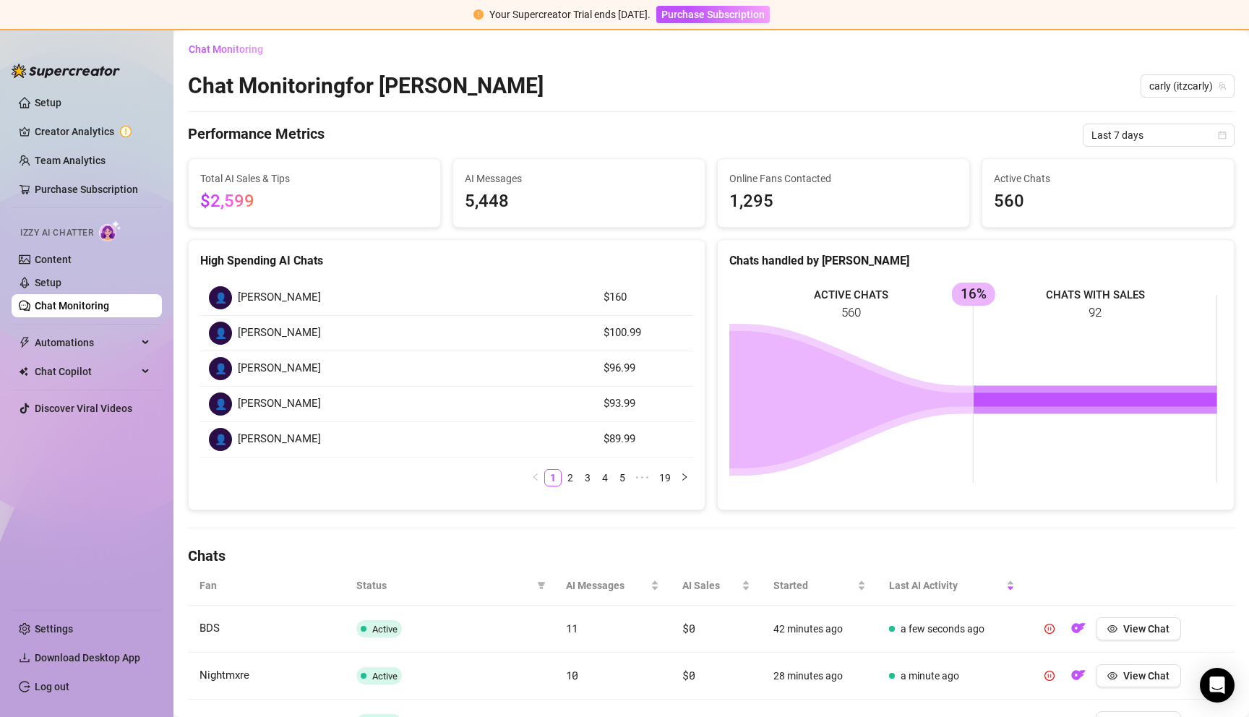
scroll to position [461, 0]
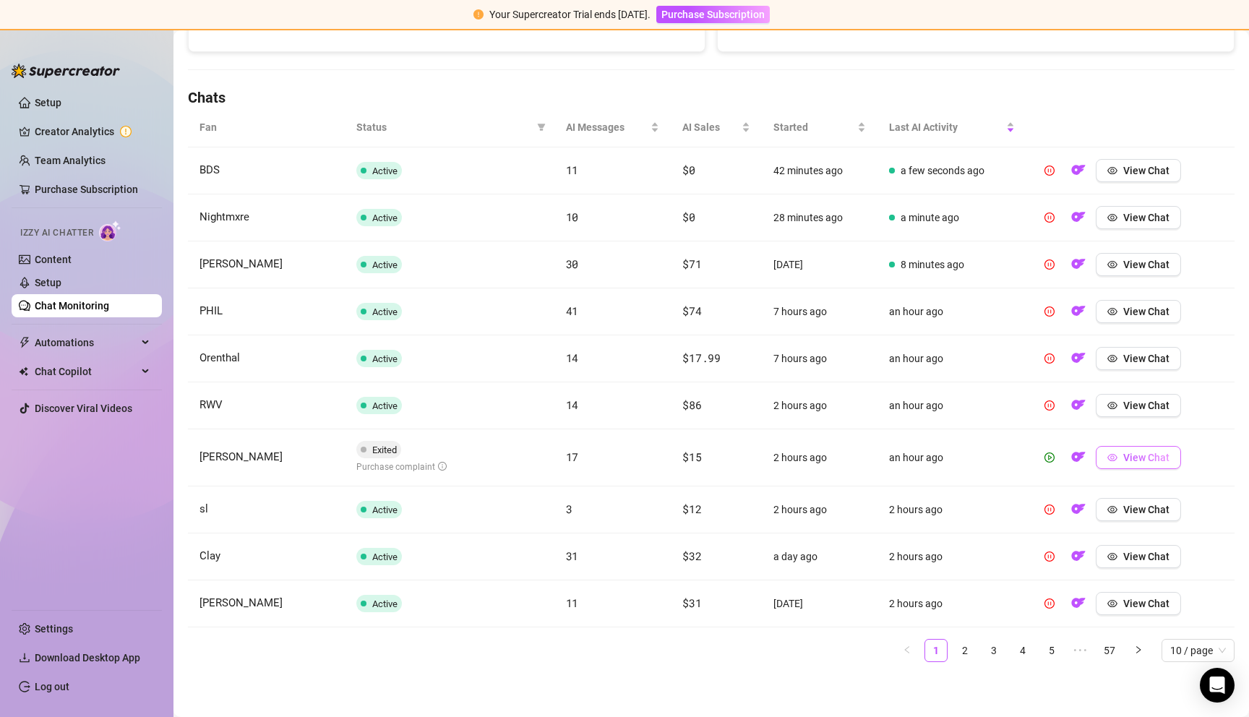
click at [1108, 456] on icon "eye" at bounding box center [1113, 457] width 10 height 7
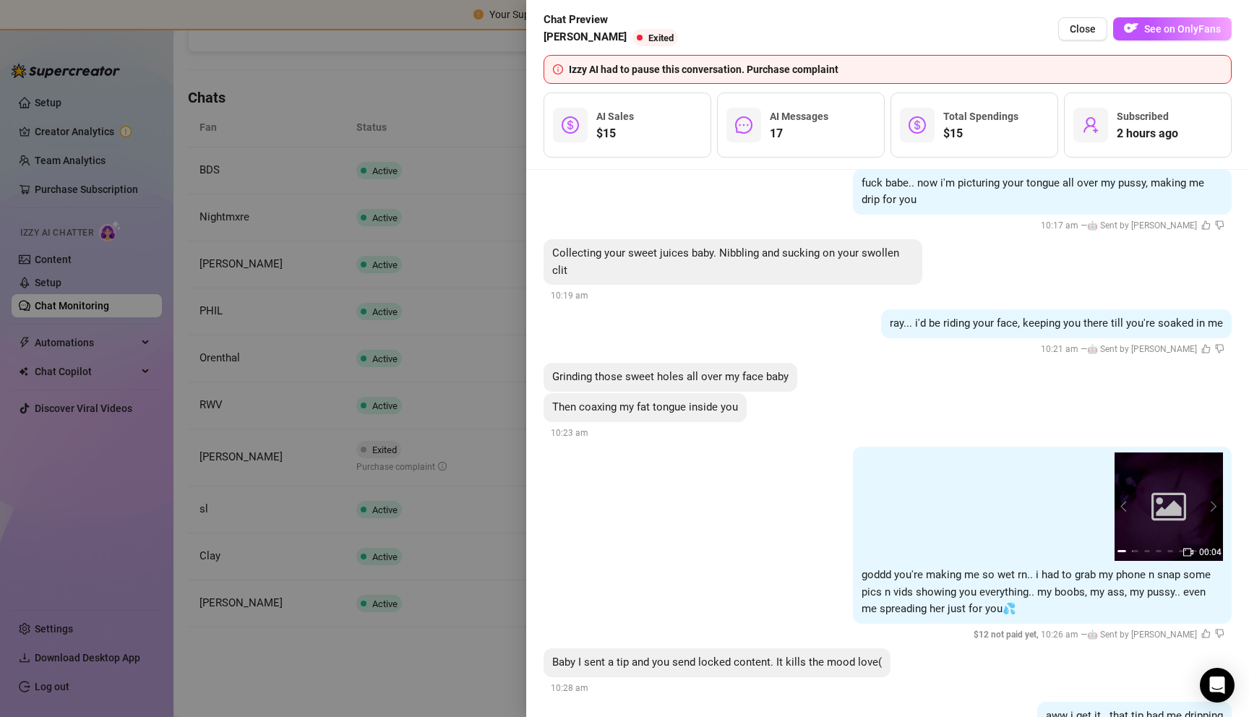
scroll to position [2096, 0]
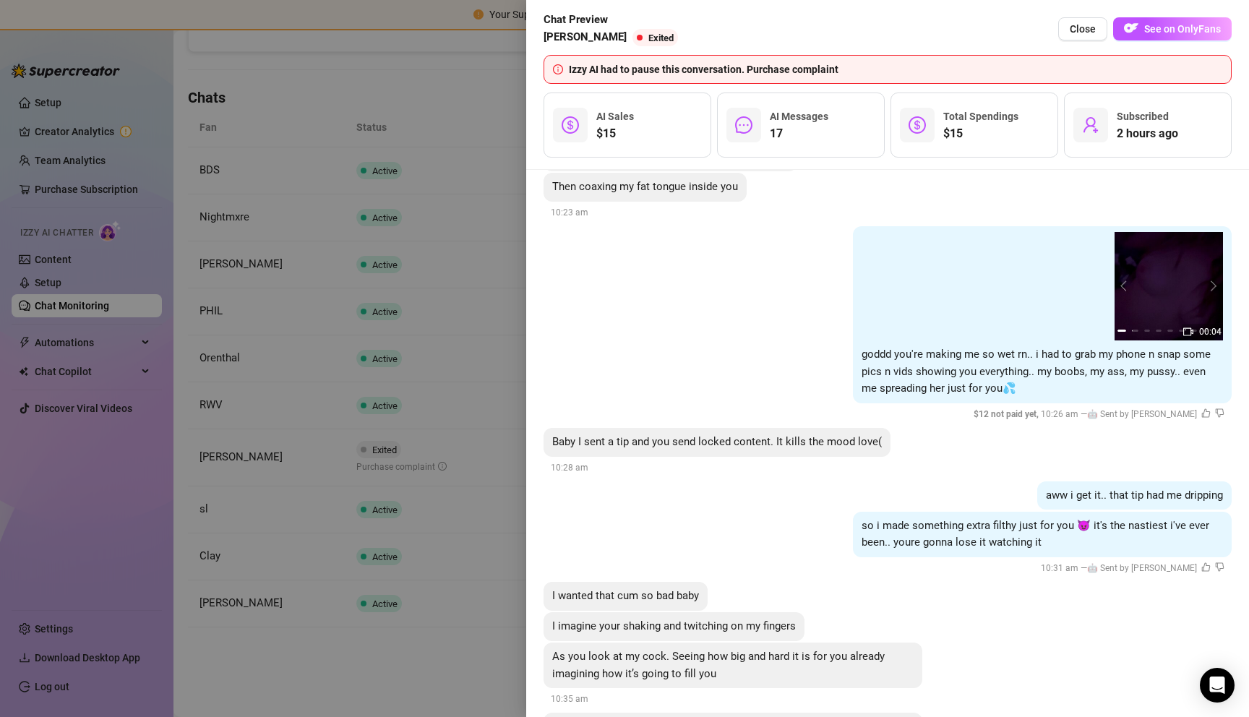
click at [493, 423] on div at bounding box center [624, 358] width 1249 height 717
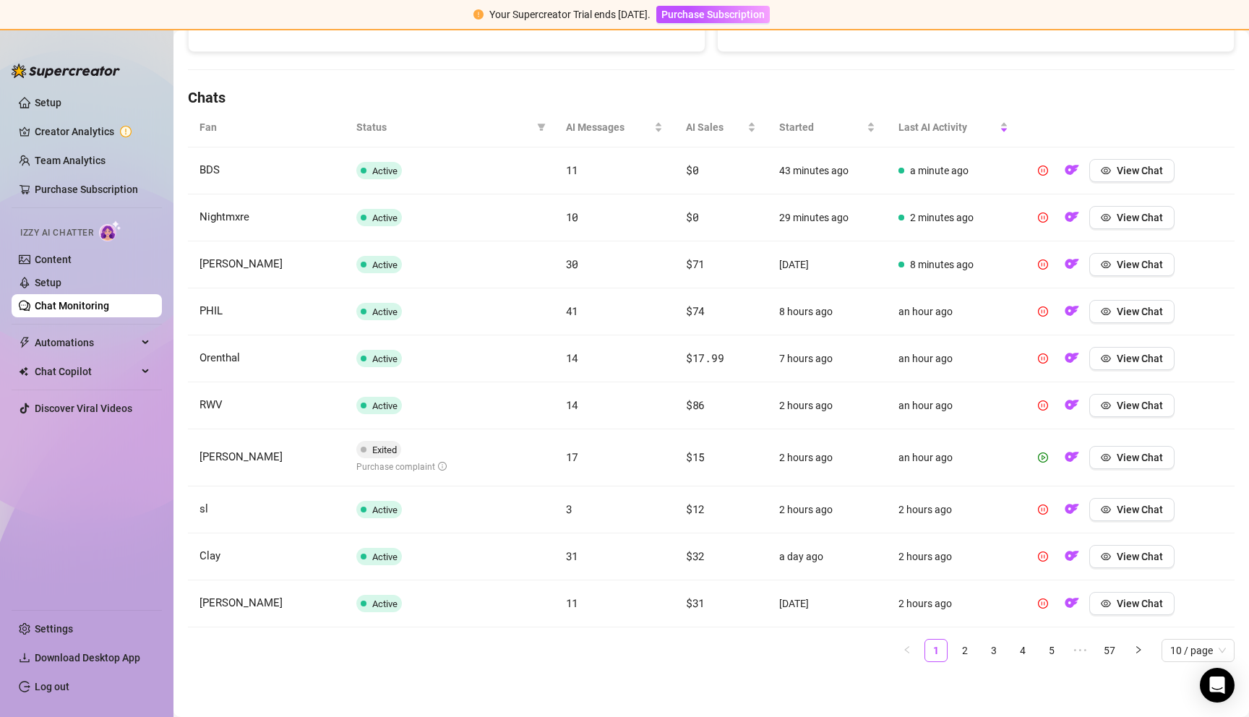
scroll to position [0, 0]
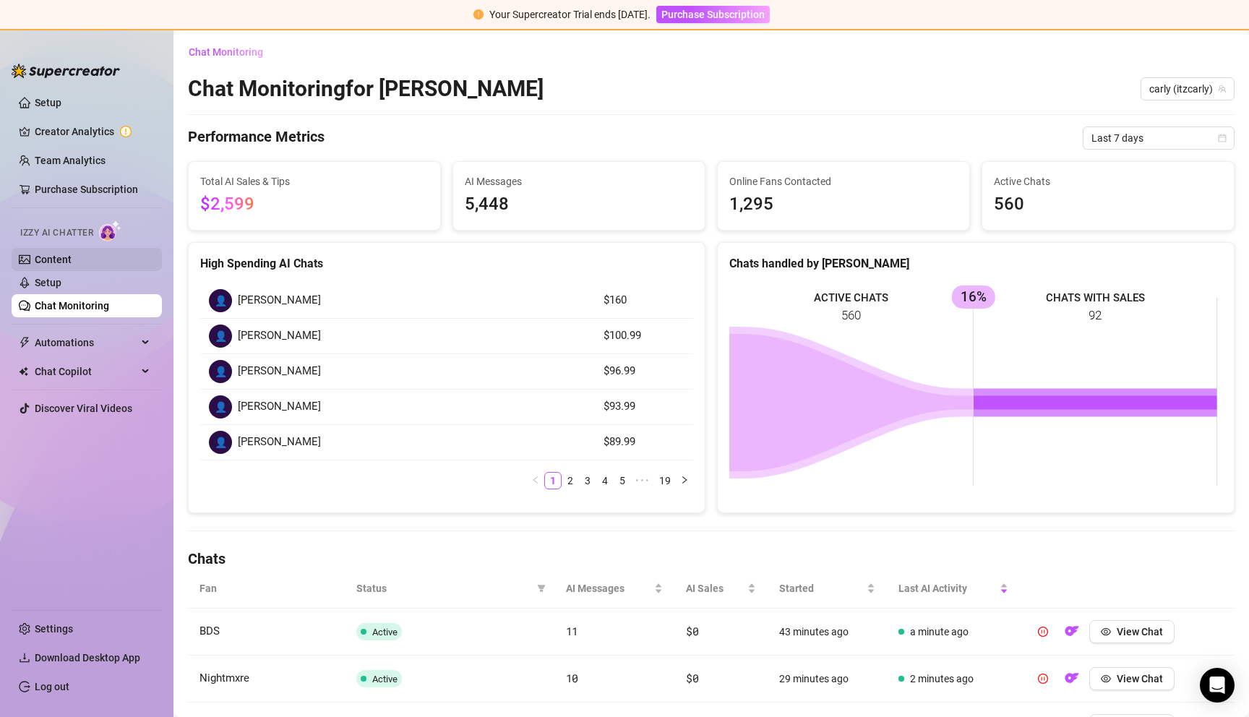
click at [67, 261] on link "Content" at bounding box center [53, 260] width 37 height 12
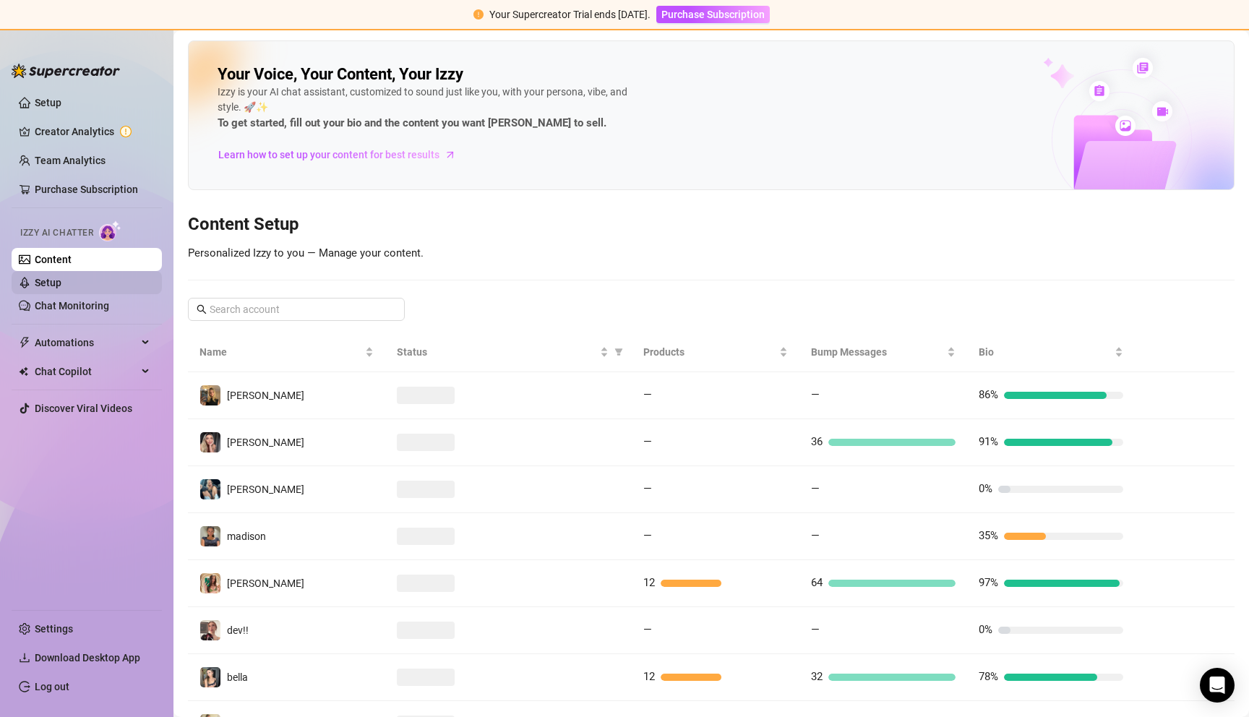
click at [61, 280] on link "Setup" at bounding box center [48, 283] width 27 height 12
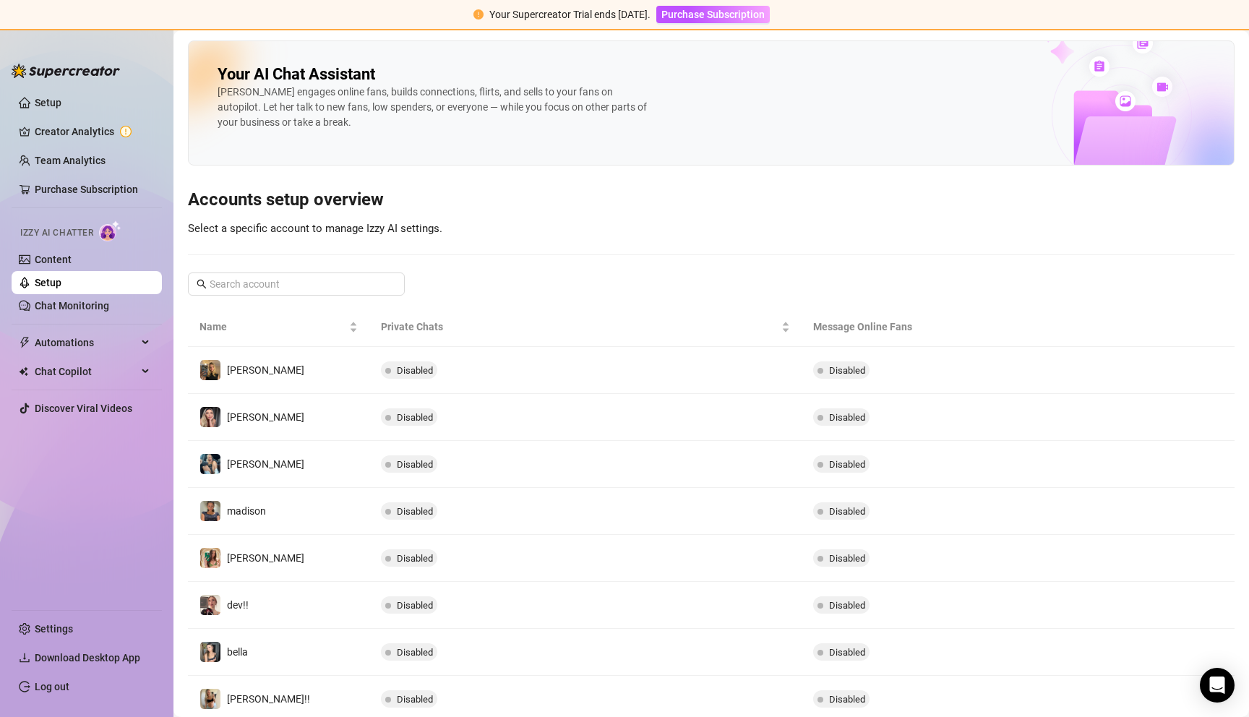
click at [61, 289] on link "Setup" at bounding box center [48, 283] width 27 height 12
click at [77, 308] on link "Chat Monitoring" at bounding box center [72, 306] width 74 height 12
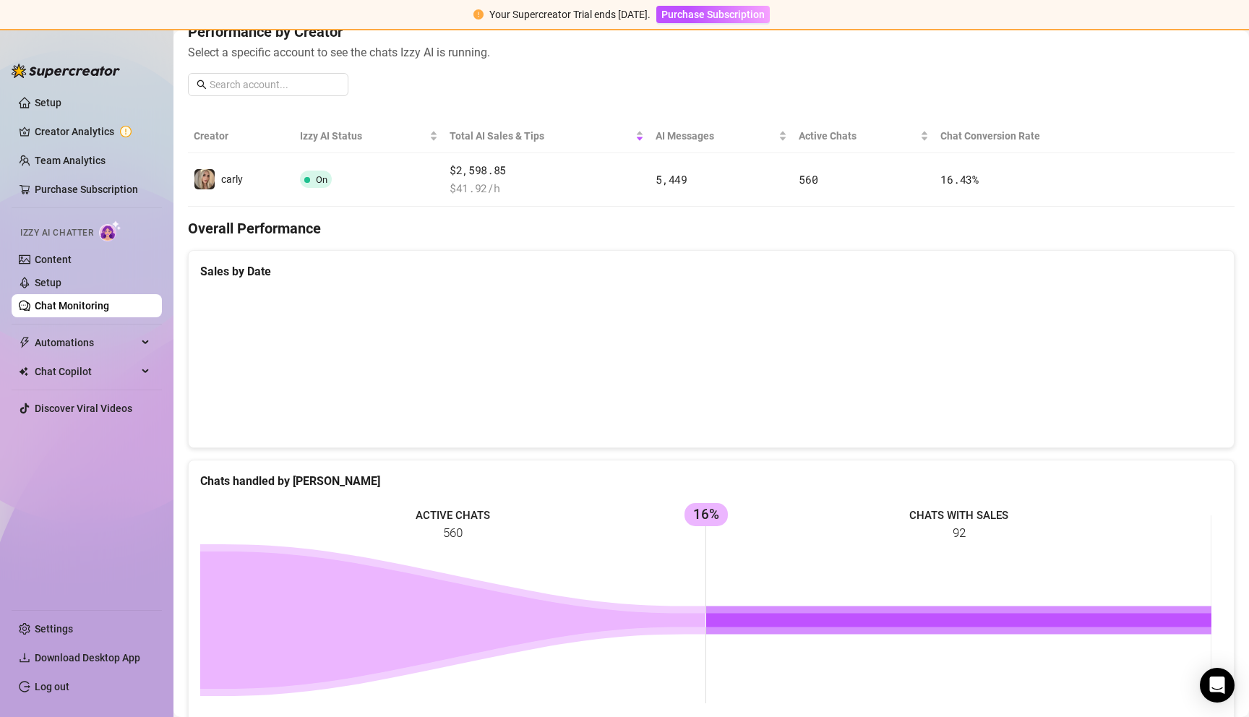
scroll to position [189, 0]
